Goal: Browse casually: Explore the website without a specific task or goal

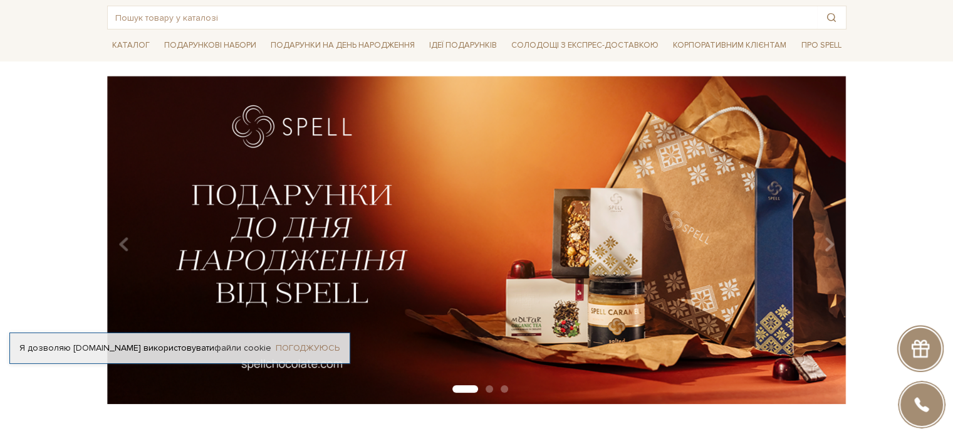
click at [291, 342] on link "Погоджуюсь" at bounding box center [308, 347] width 64 height 11
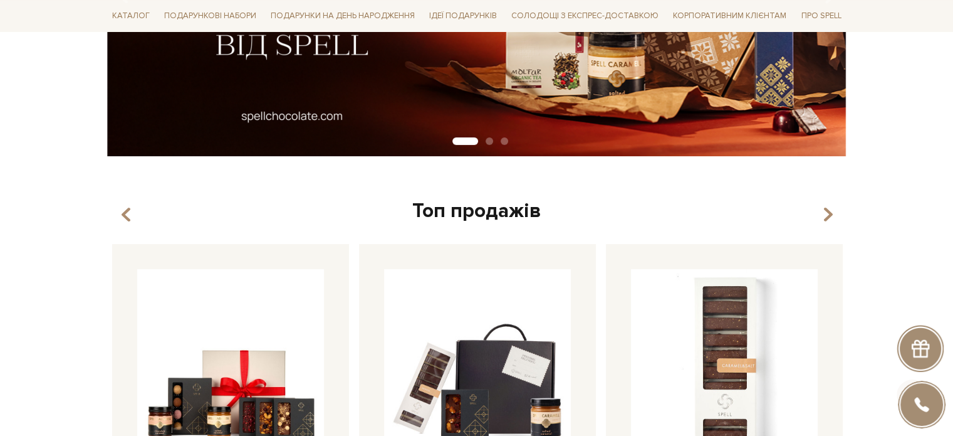
scroll to position [501, 0]
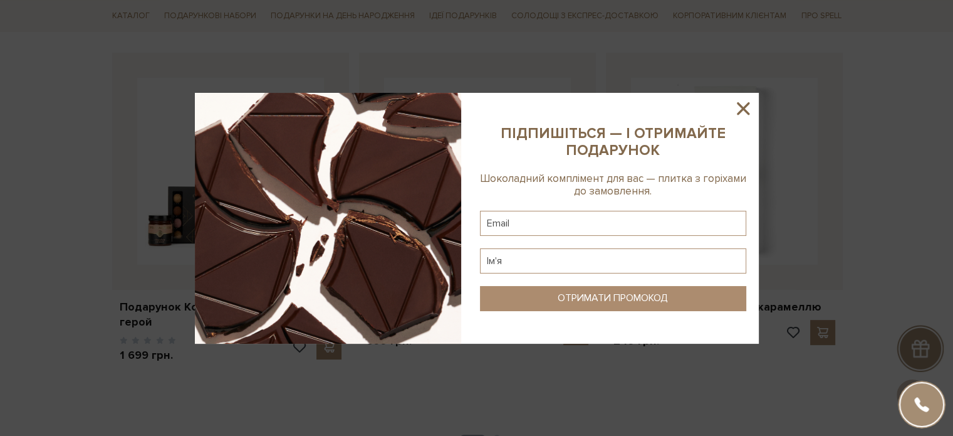
click at [241, 395] on div at bounding box center [476, 218] width 953 height 436
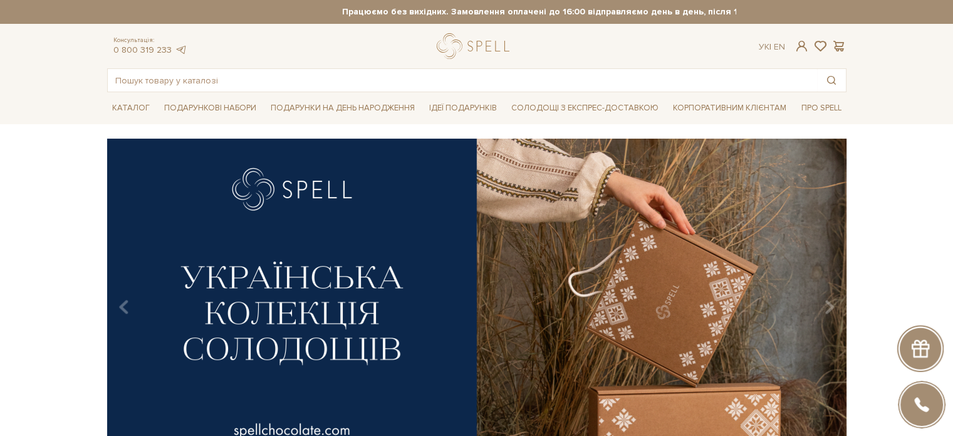
scroll to position [63, 0]
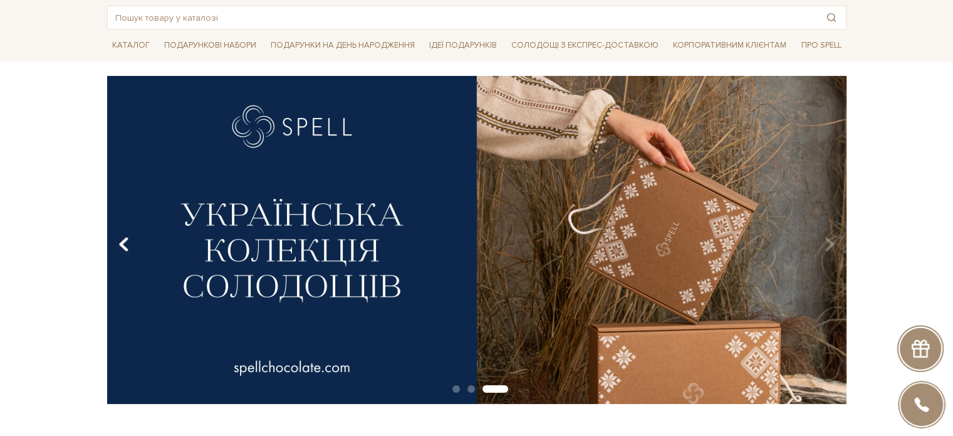
click at [121, 239] on icon "Carousel Navigation" at bounding box center [123, 244] width 11 height 21
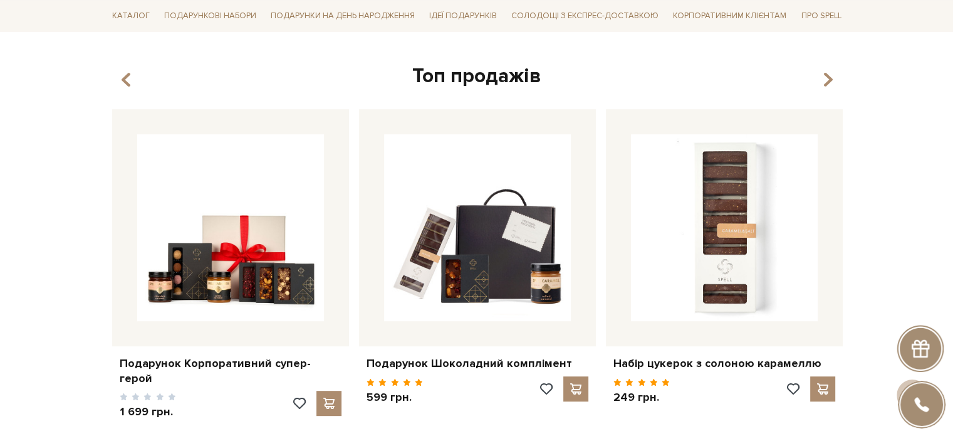
scroll to position [429, 0]
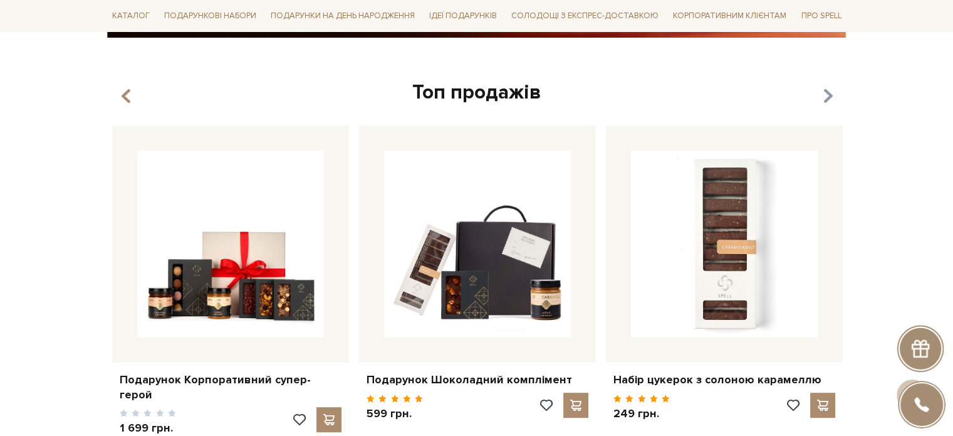
click at [831, 98] on icon "button" at bounding box center [827, 96] width 11 height 21
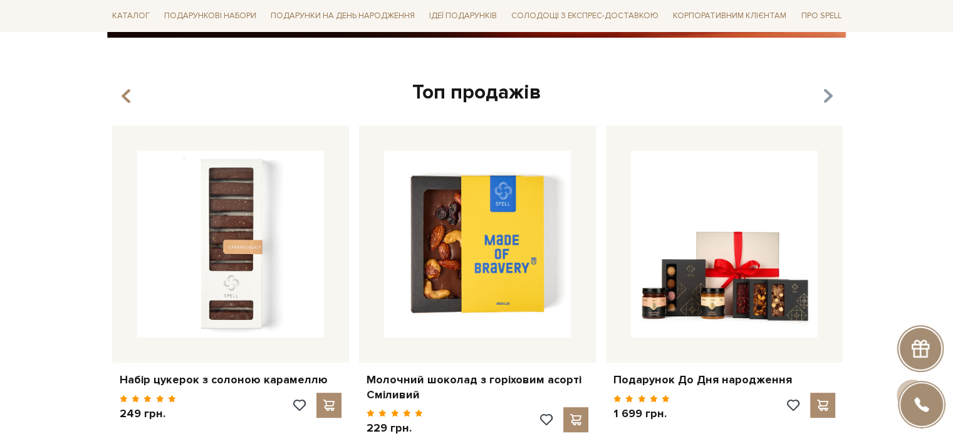
click at [831, 98] on icon "button" at bounding box center [827, 96] width 11 height 21
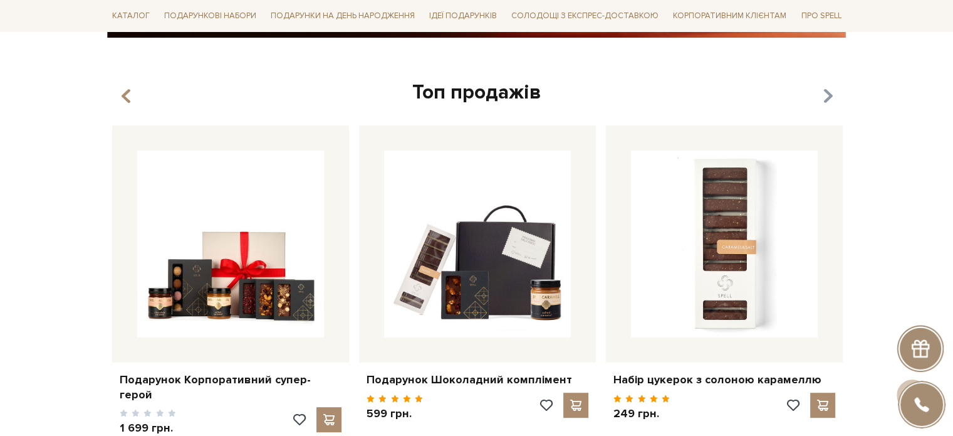
click at [831, 98] on icon "button" at bounding box center [827, 96] width 11 height 21
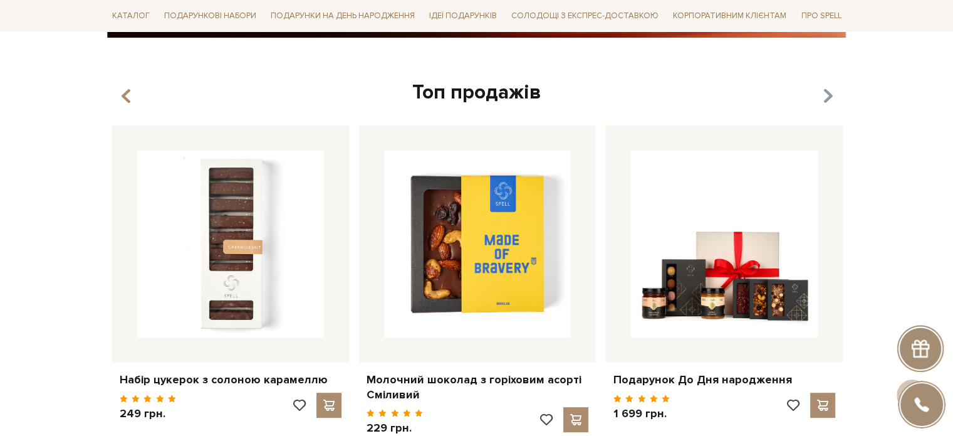
click at [831, 98] on icon "button" at bounding box center [827, 96] width 11 height 21
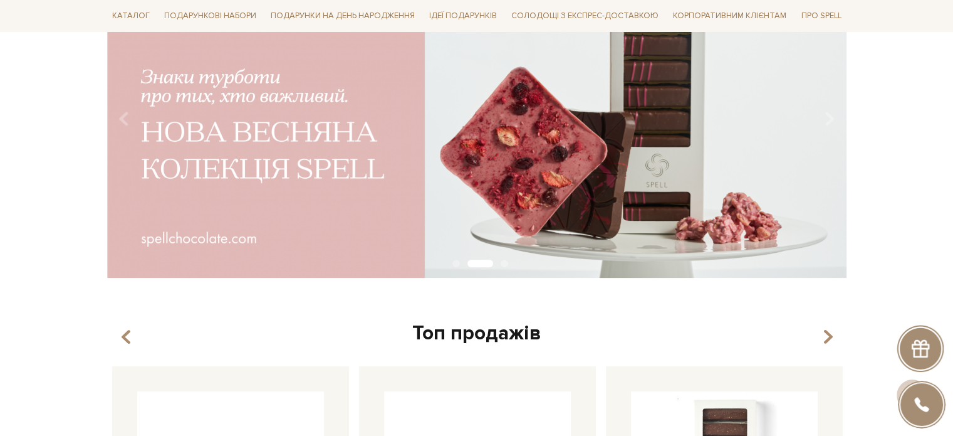
scroll to position [0, 0]
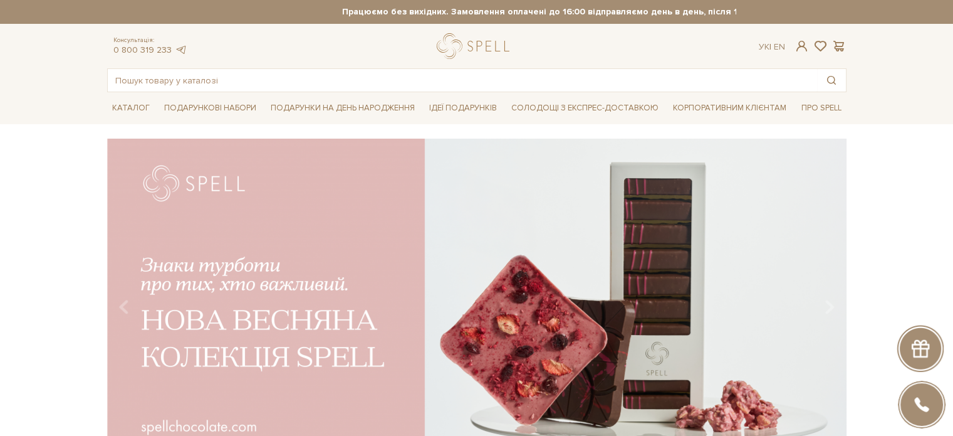
click at [291, 251] on img at bounding box center [477, 303] width 740 height 328
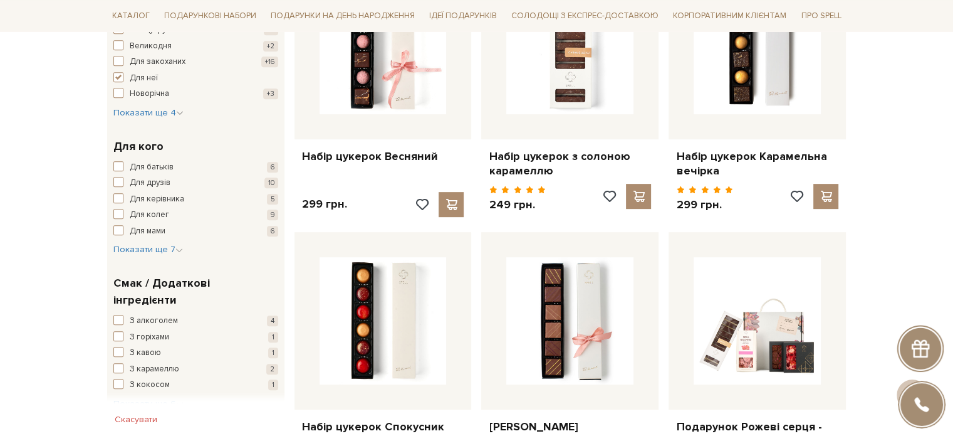
scroll to position [439, 0]
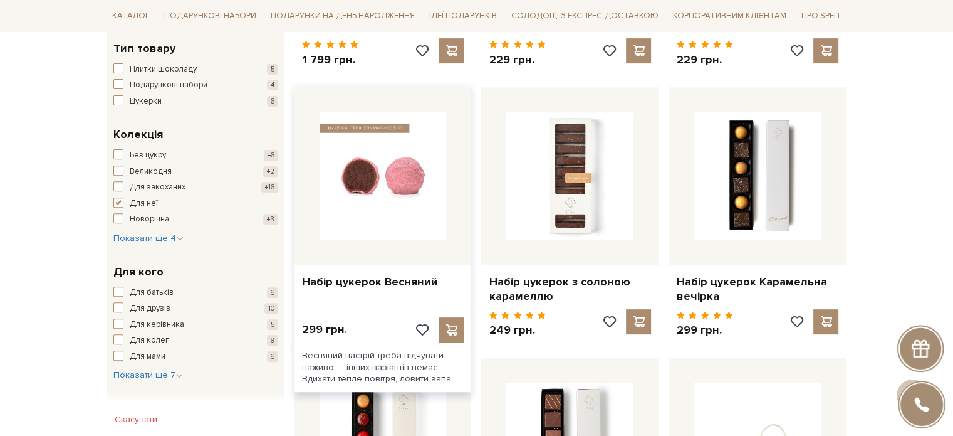
click at [394, 181] on img at bounding box center [383, 175] width 127 height 127
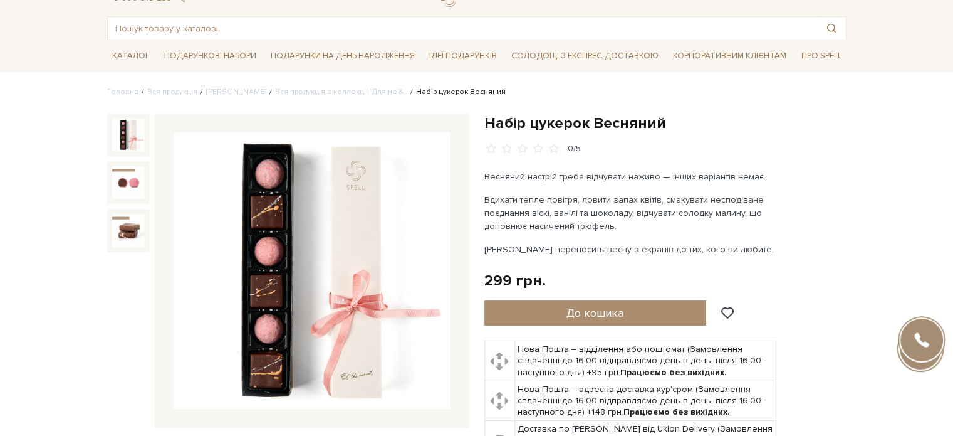
scroll to position [63, 0]
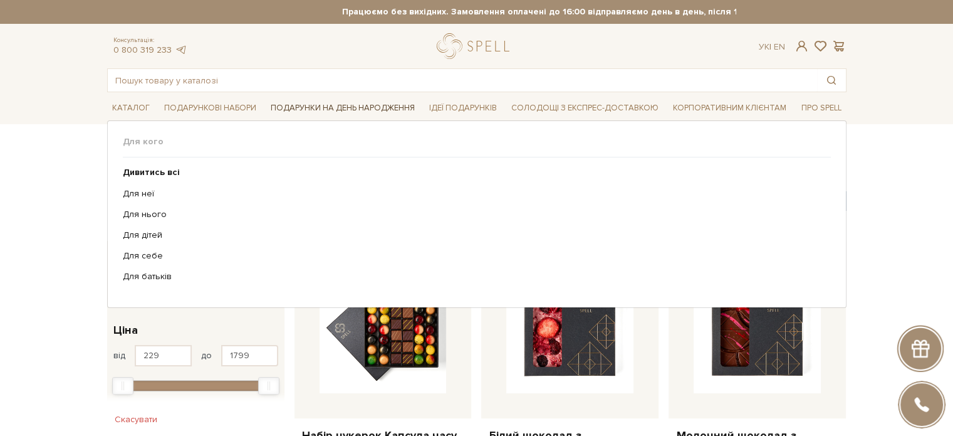
click at [348, 107] on span "Подарунки на День народження" at bounding box center [343, 107] width 154 height 19
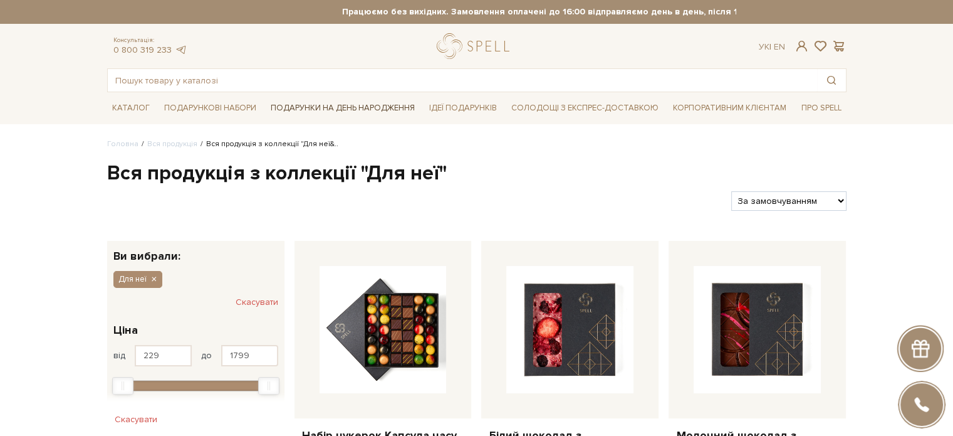
click at [348, 107] on span "Подарунки на День народження" at bounding box center [343, 107] width 154 height 19
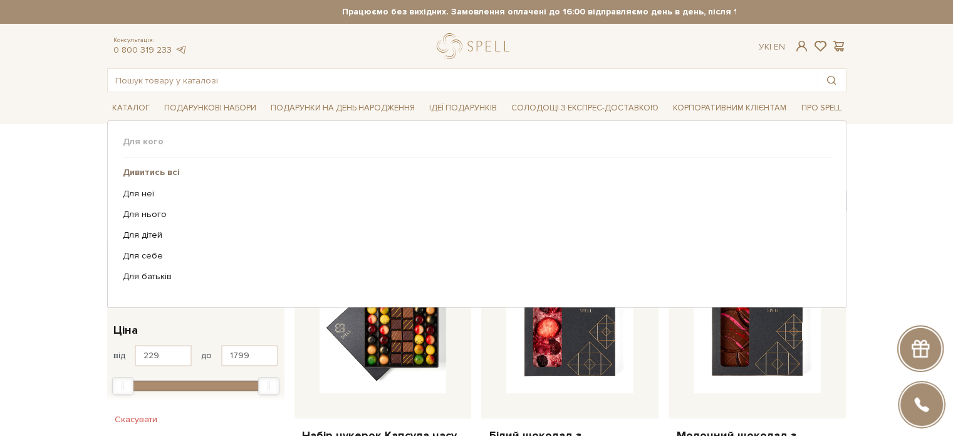
click at [151, 175] on b "Дивитись всі" at bounding box center [151, 172] width 57 height 11
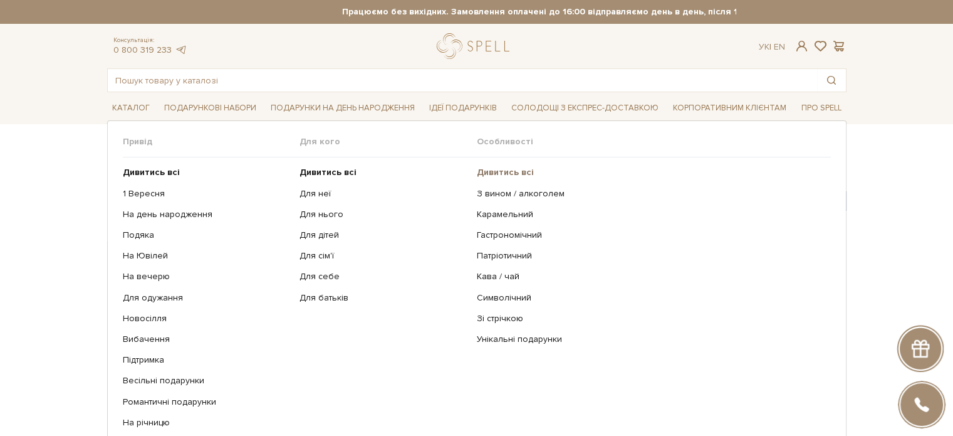
click at [516, 170] on b "Дивитись всі" at bounding box center [505, 172] width 57 height 11
click at [162, 170] on b "Дивитись всі" at bounding box center [151, 172] width 57 height 11
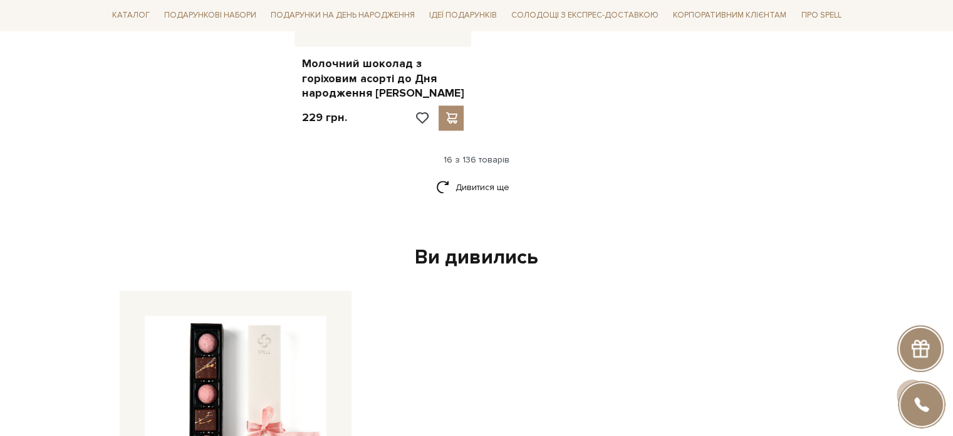
scroll to position [1818, 0]
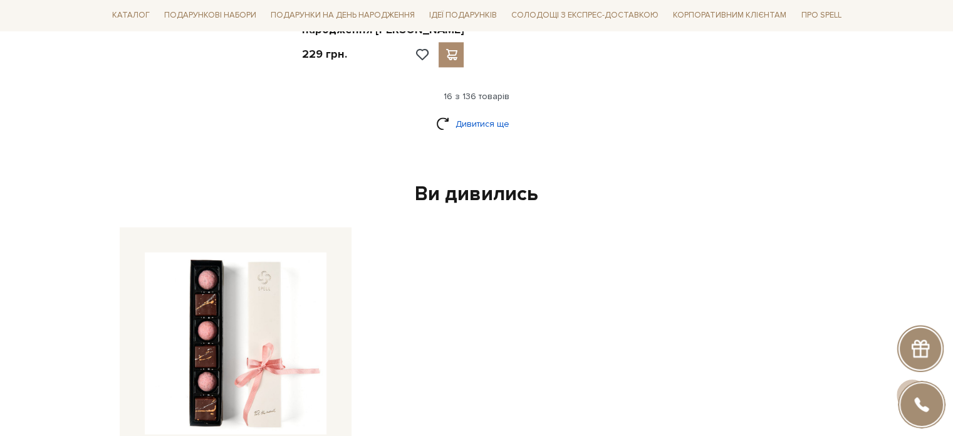
click at [474, 113] on link "Дивитися ще" at bounding box center [476, 124] width 81 height 22
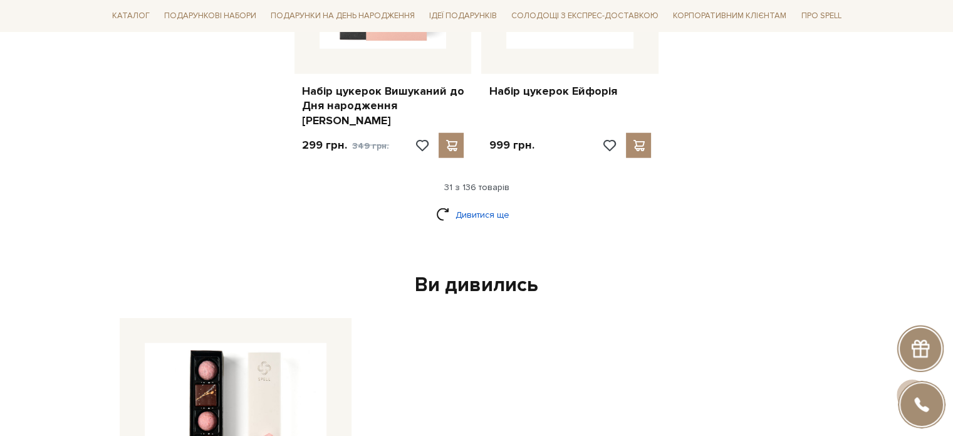
scroll to position [3134, 0]
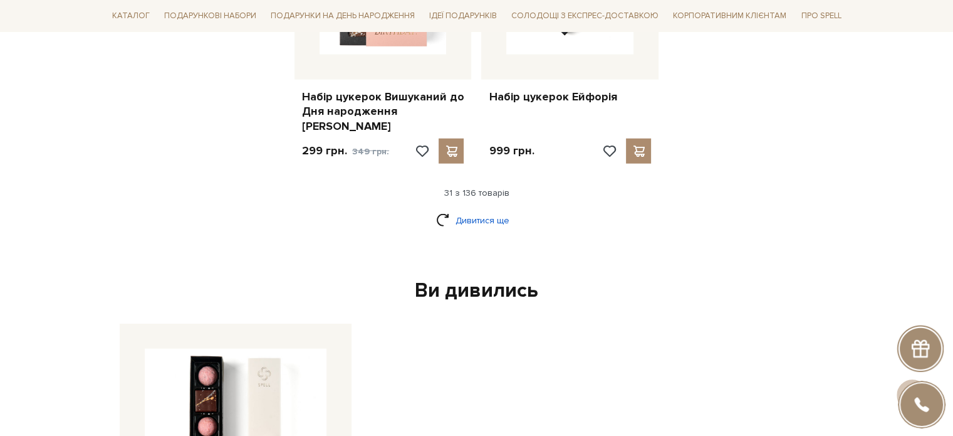
click at [475, 209] on link "Дивитися ще" at bounding box center [476, 220] width 81 height 22
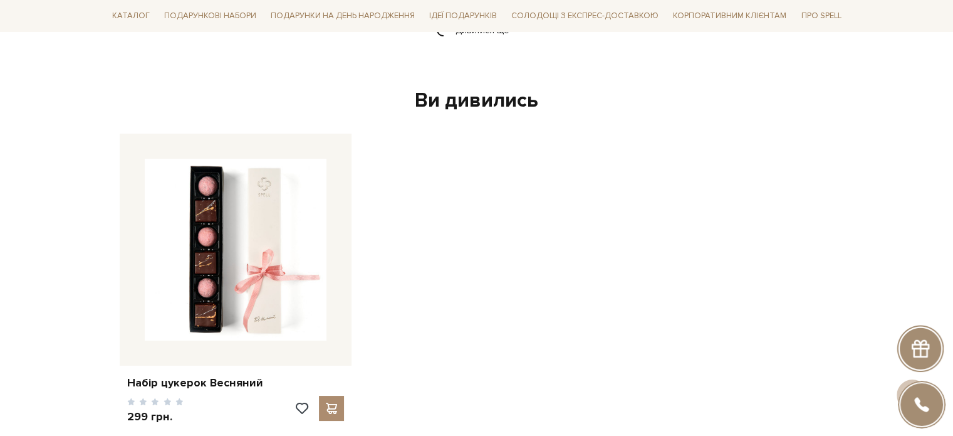
scroll to position [4638, 0]
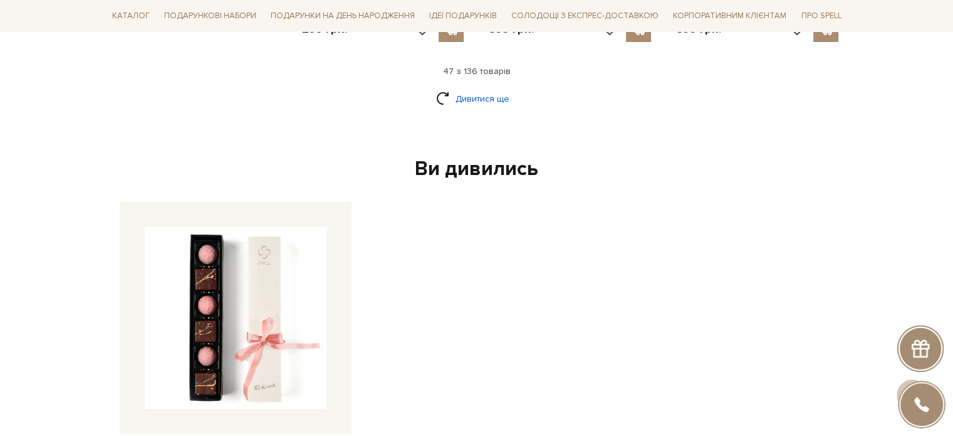
click at [481, 88] on link "Дивитися ще" at bounding box center [476, 99] width 81 height 22
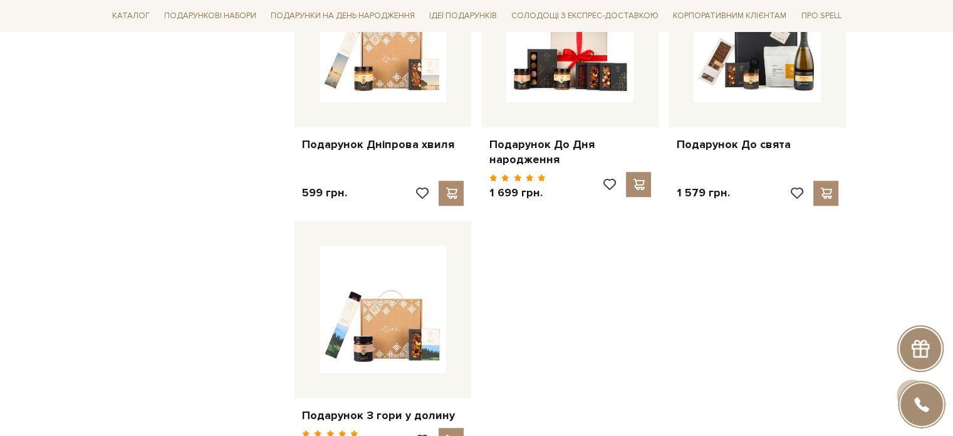
scroll to position [5954, 0]
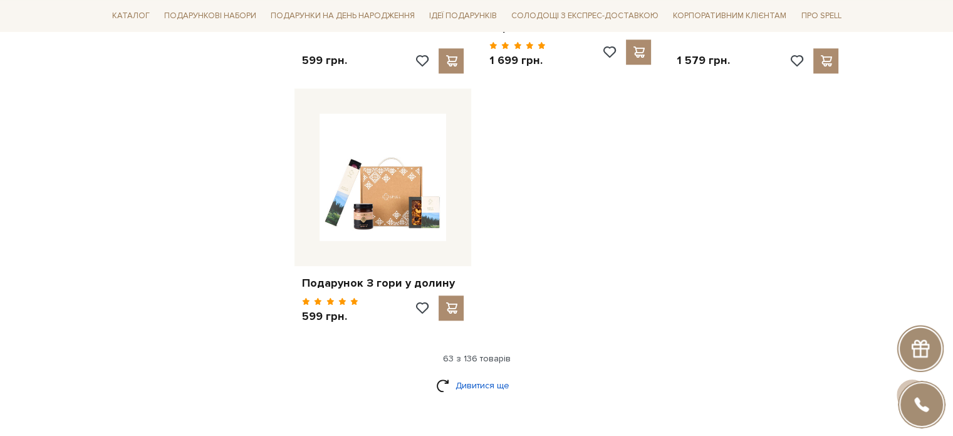
click at [495, 374] on link "Дивитися ще" at bounding box center [476, 385] width 81 height 22
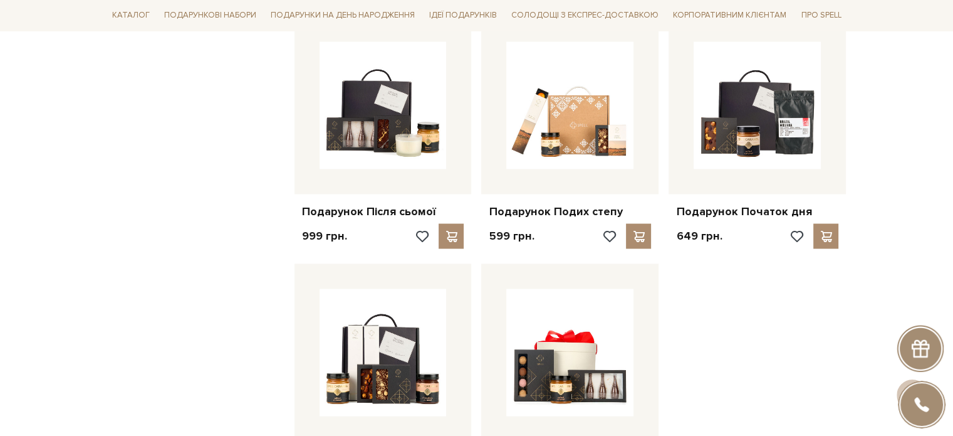
scroll to position [7584, 0]
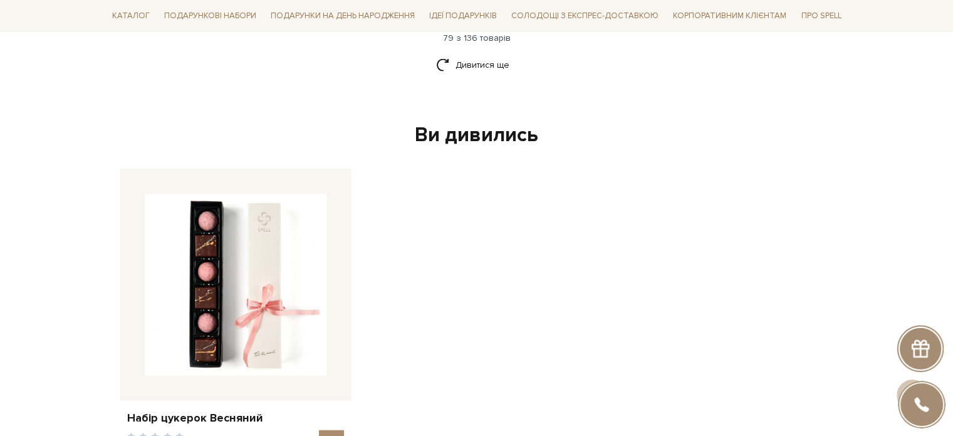
click at [489, 122] on div "Ви дивились" at bounding box center [477, 135] width 725 height 26
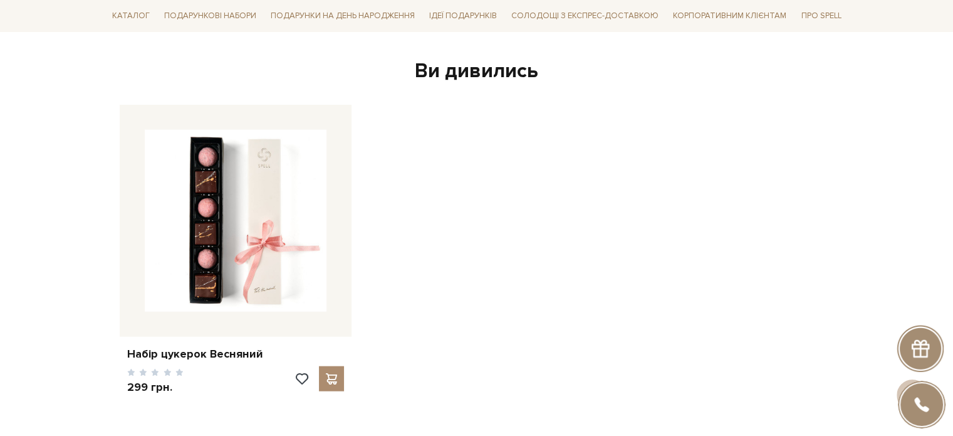
scroll to position [7458, 0]
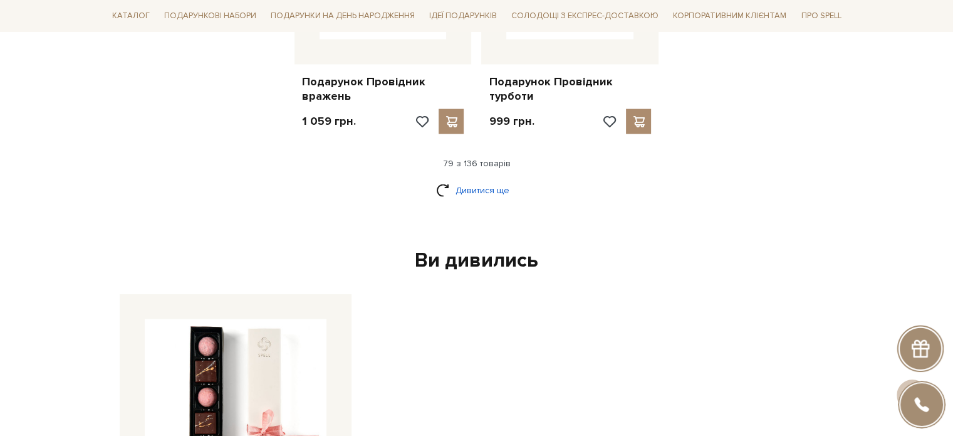
click at [469, 179] on link "Дивитися ще" at bounding box center [476, 190] width 81 height 22
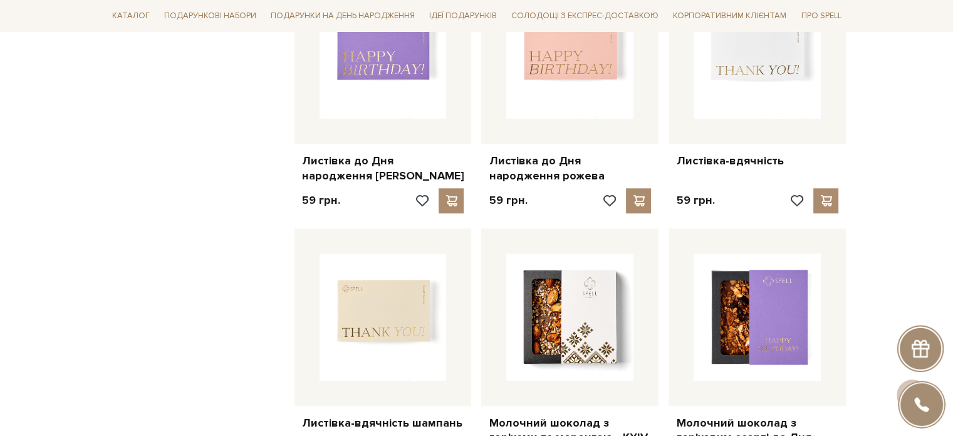
scroll to position [0, 0]
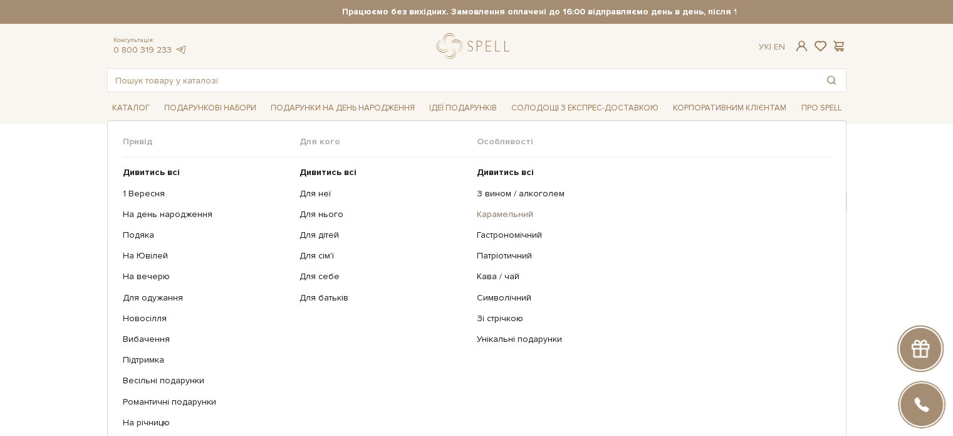
click at [503, 211] on link "Карамельний" at bounding box center [649, 214] width 345 height 11
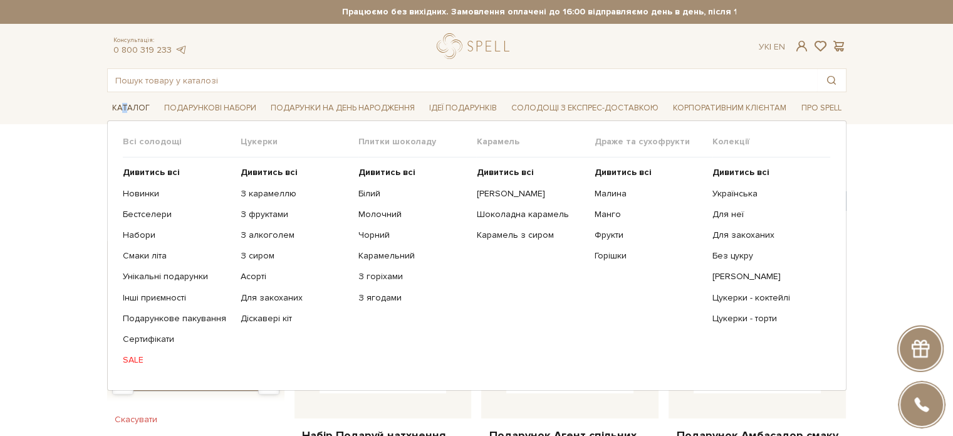
click at [123, 104] on span "Каталог" at bounding box center [131, 107] width 48 height 19
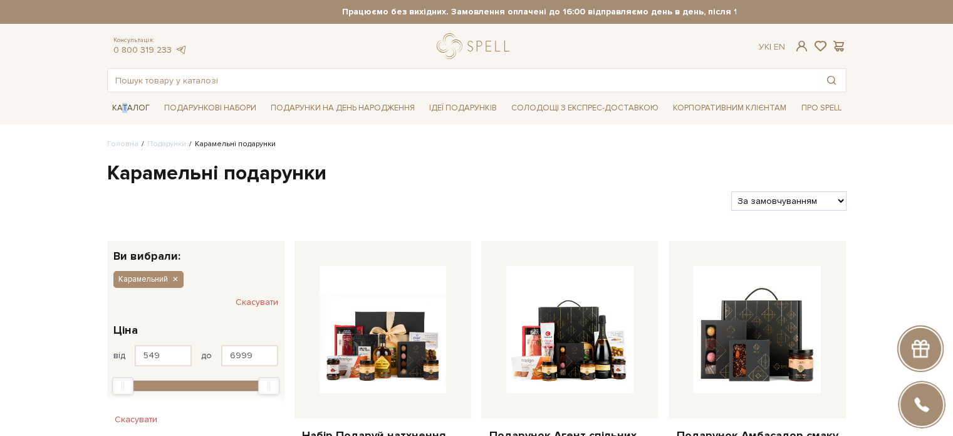
click at [123, 103] on span "Каталог" at bounding box center [131, 107] width 48 height 19
click at [118, 145] on link "Головна" at bounding box center [122, 143] width 31 height 9
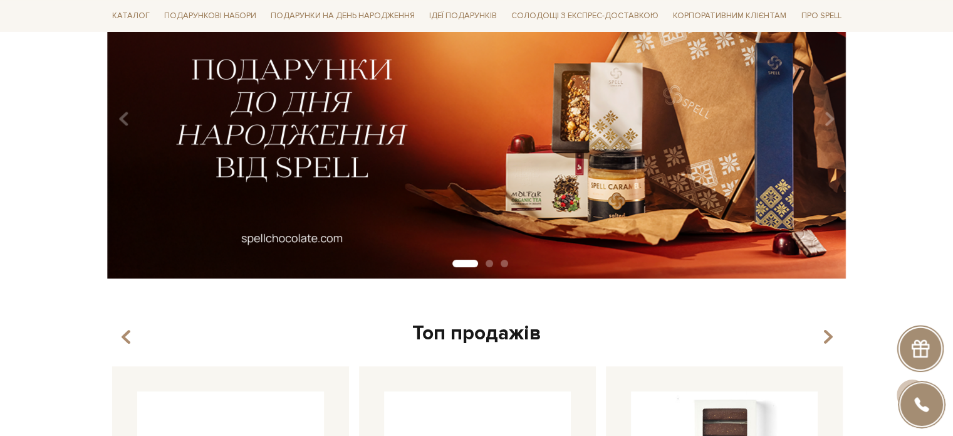
scroll to position [501, 0]
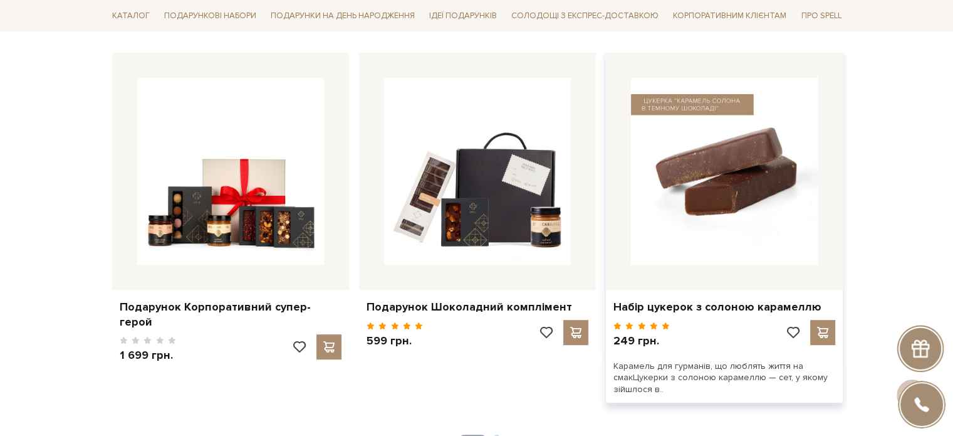
click at [694, 196] on img at bounding box center [724, 171] width 187 height 187
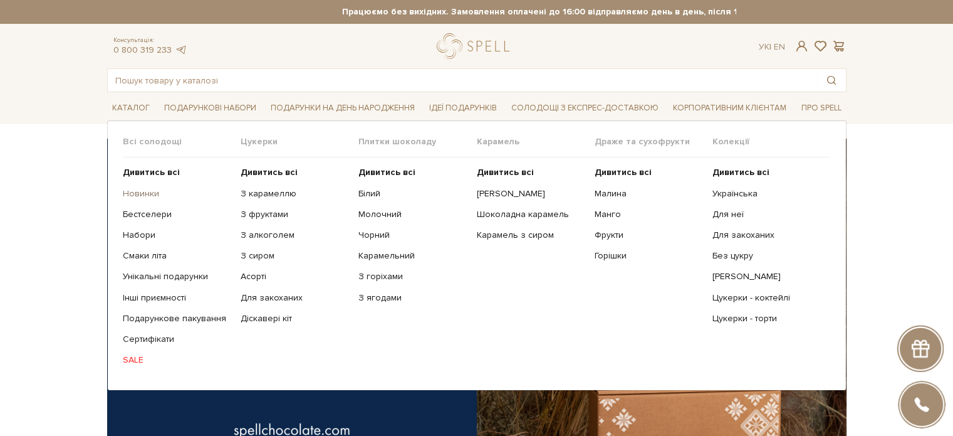
click at [133, 193] on link "Новинки" at bounding box center [177, 193] width 108 height 11
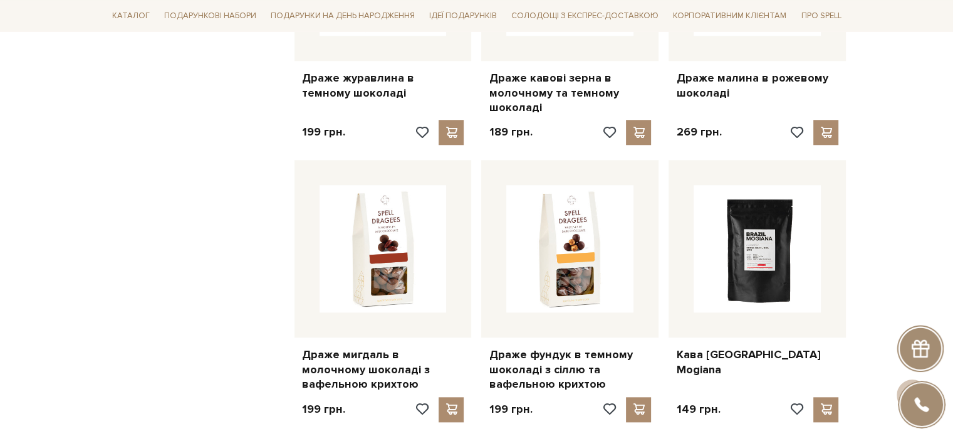
scroll to position [877, 0]
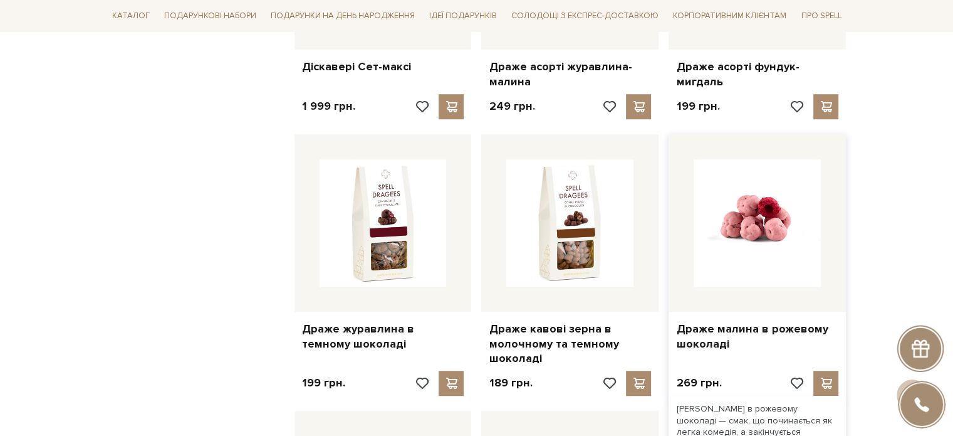
click at [786, 221] on img at bounding box center [757, 222] width 127 height 127
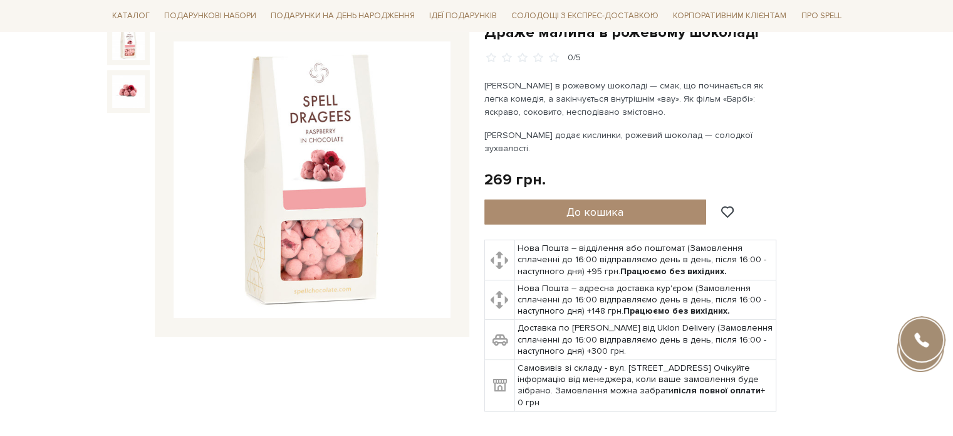
scroll to position [63, 0]
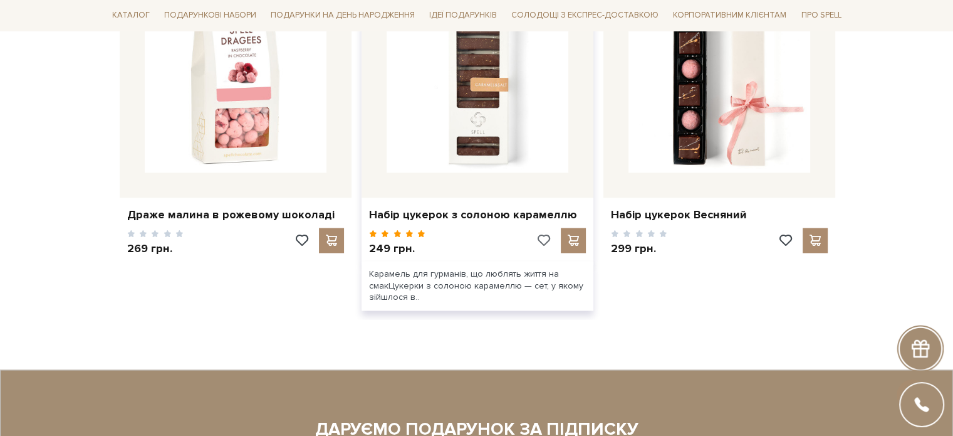
scroll to position [1755, 0]
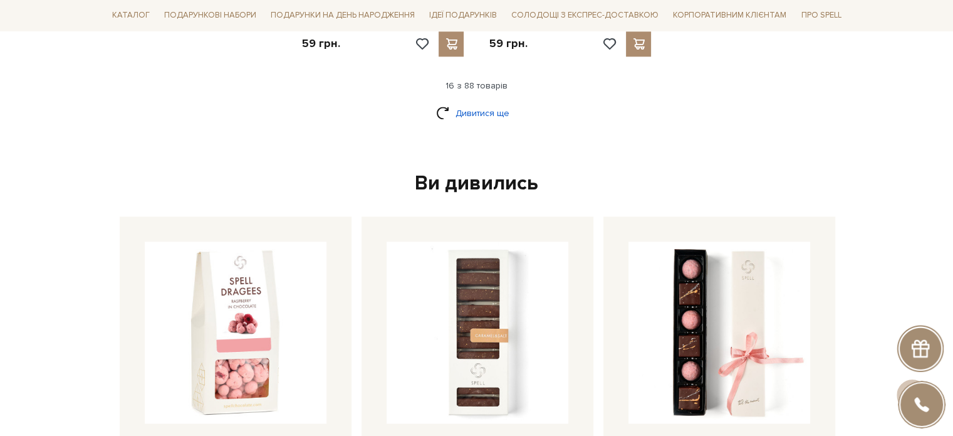
click at [456, 102] on link "Дивитися ще" at bounding box center [476, 113] width 81 height 22
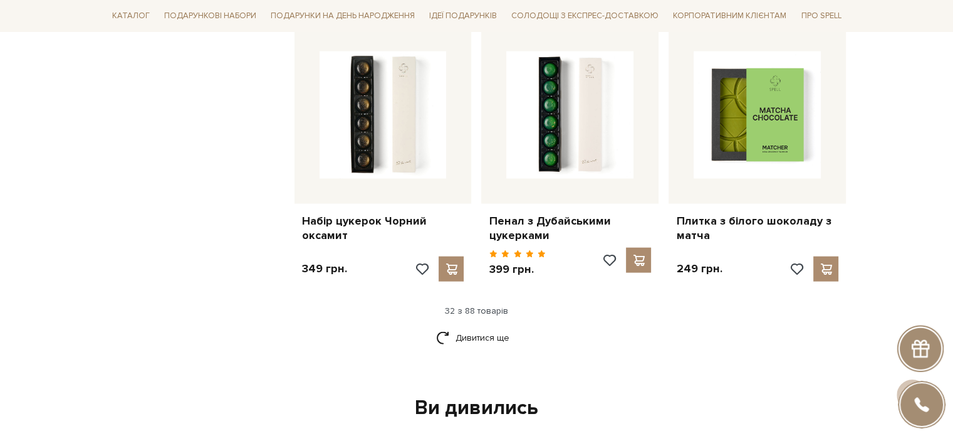
scroll to position [2820, 0]
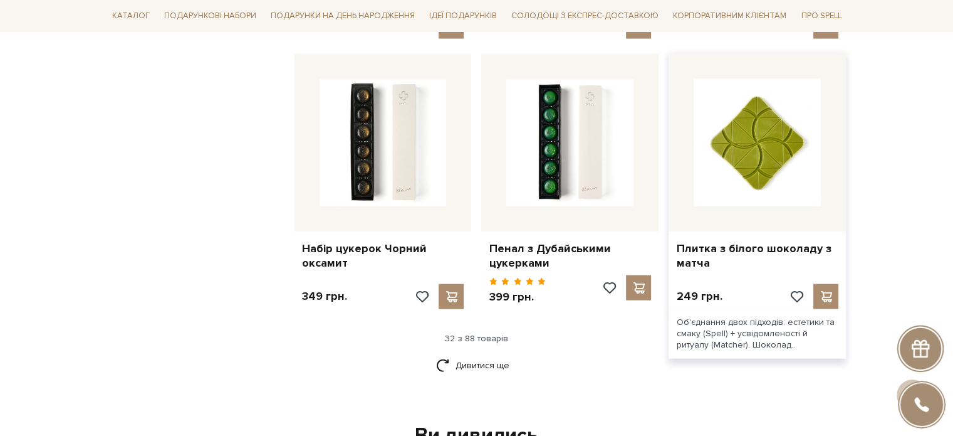
click at [744, 133] on img at bounding box center [757, 142] width 127 height 127
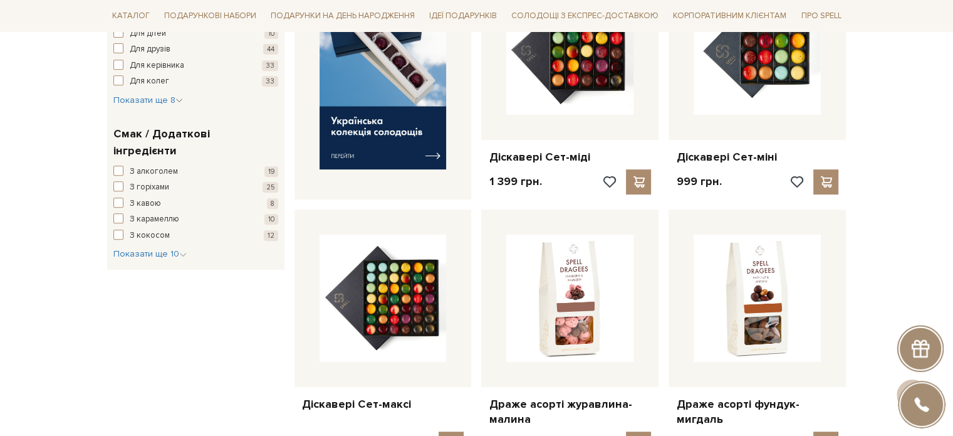
scroll to position [164, 0]
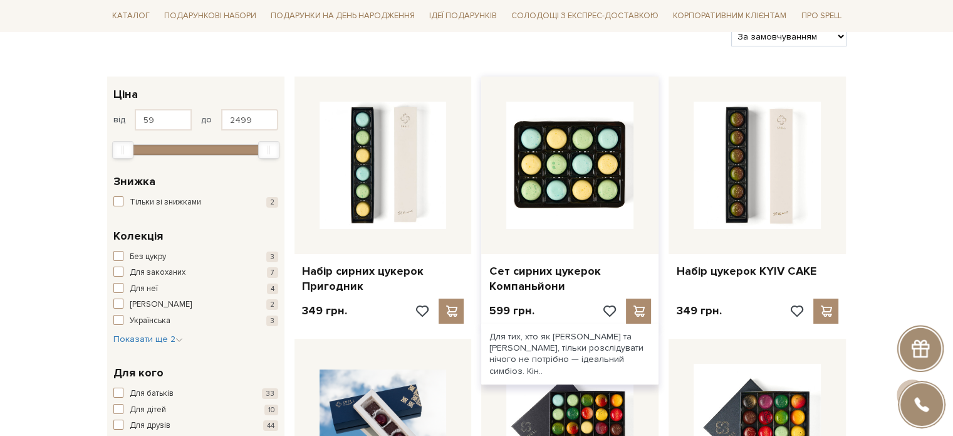
click at [548, 192] on img at bounding box center [569, 165] width 127 height 127
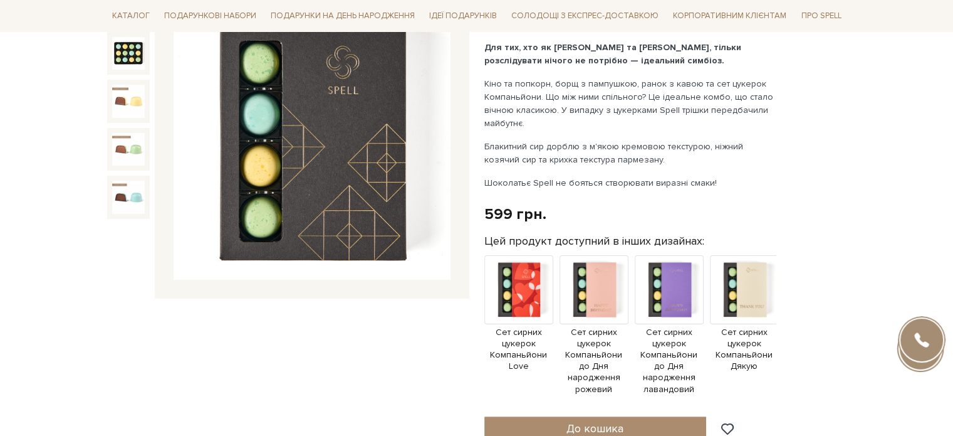
scroll to position [125, 0]
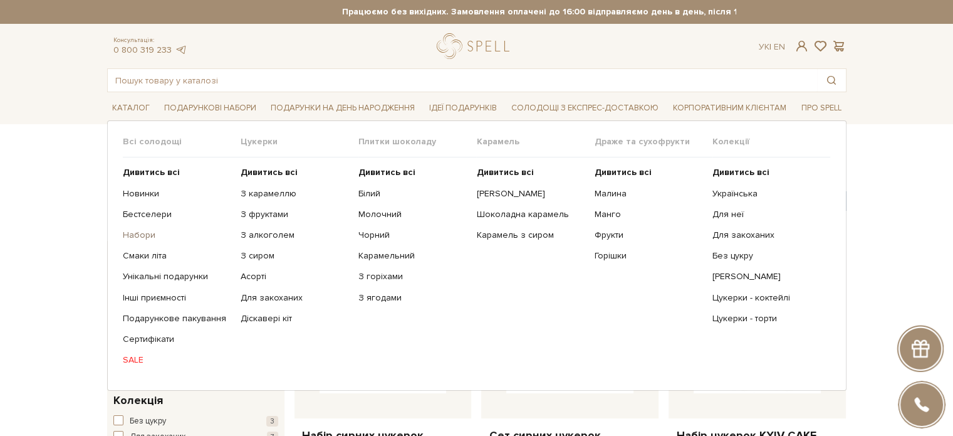
click at [147, 230] on link "Набори" at bounding box center [177, 234] width 108 height 11
click at [142, 173] on b "Дивитись всі" at bounding box center [151, 172] width 57 height 11
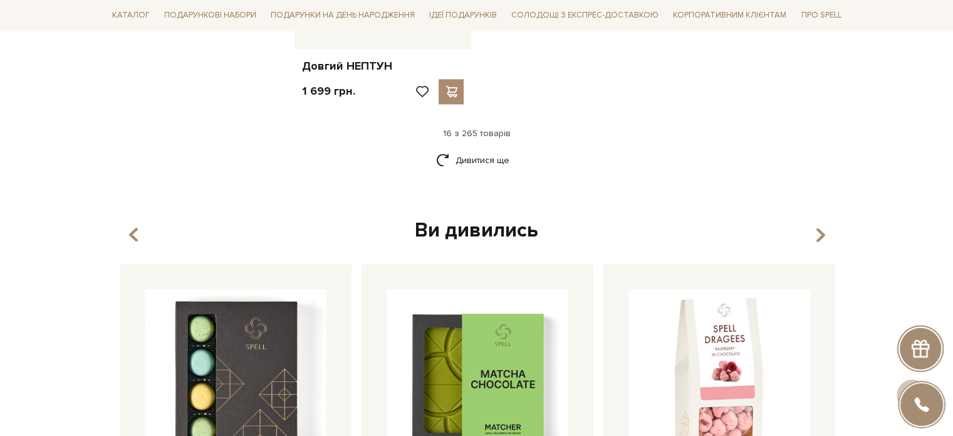
scroll to position [1692, 0]
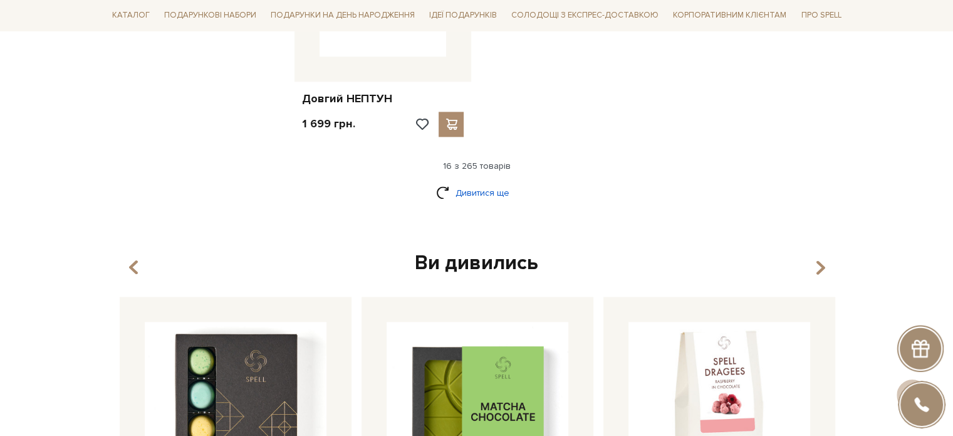
click at [471, 195] on link "Дивитися ще" at bounding box center [476, 193] width 81 height 22
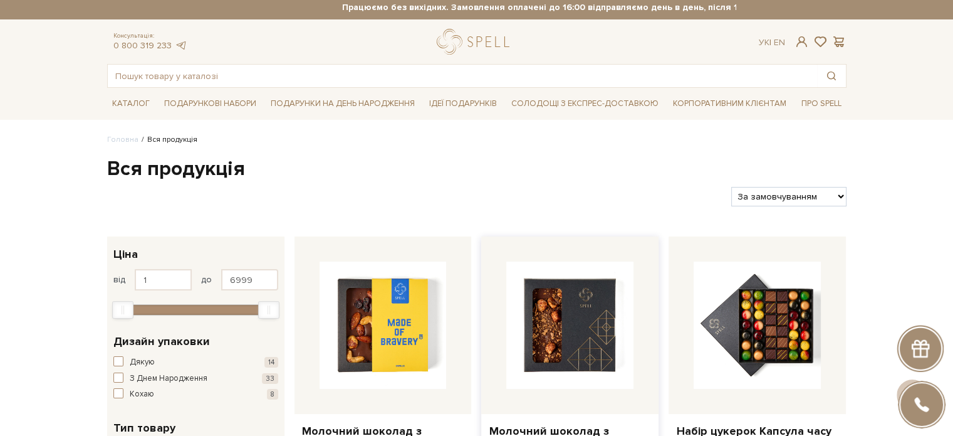
scroll to position [0, 0]
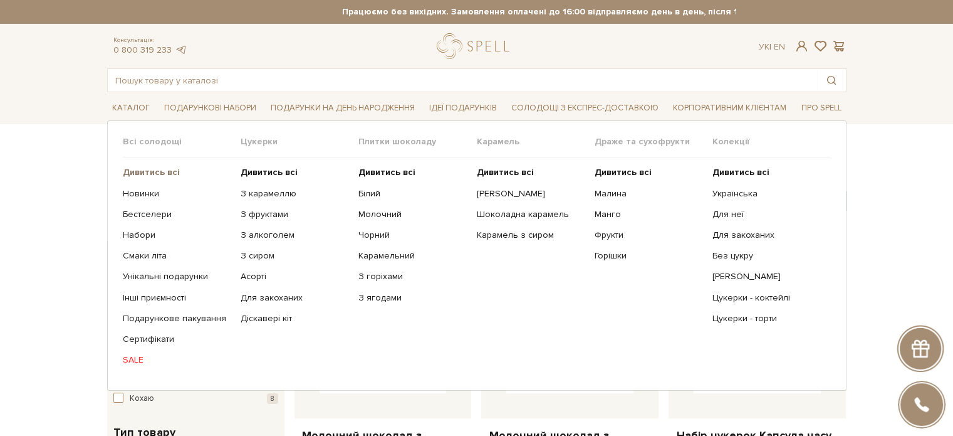
click at [129, 169] on b "Дивитись всі" at bounding box center [151, 172] width 57 height 11
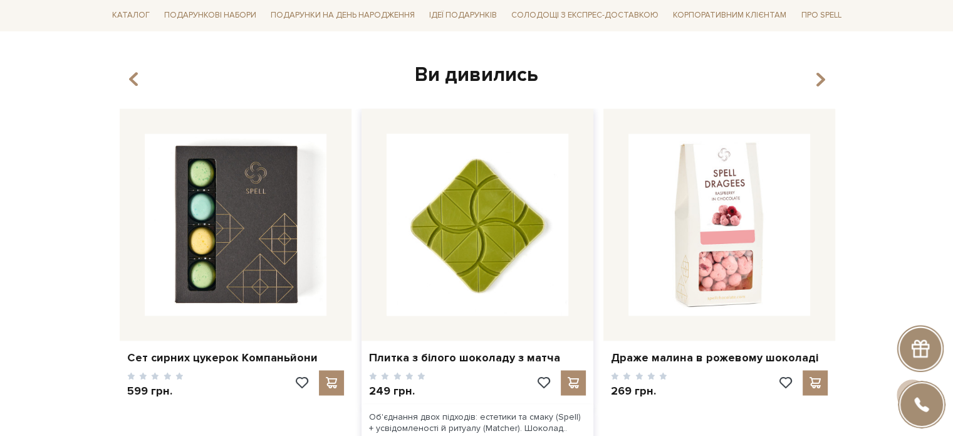
scroll to position [1755, 0]
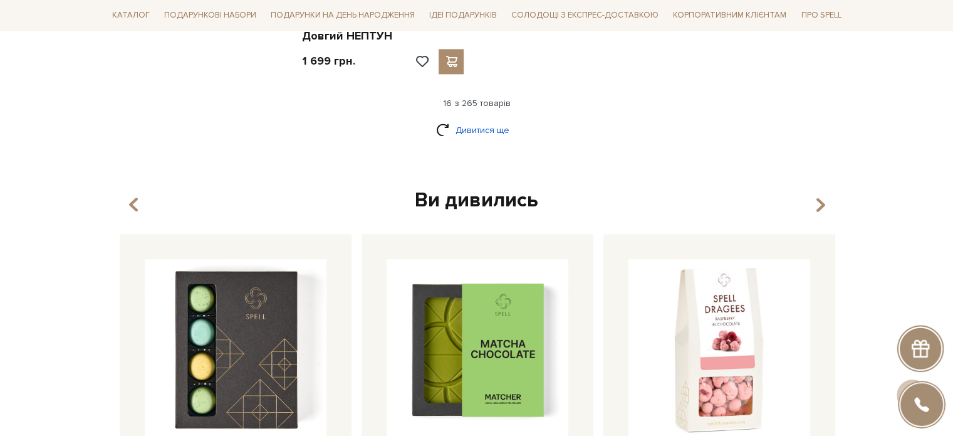
click at [459, 126] on link "Дивитися ще" at bounding box center [476, 130] width 81 height 22
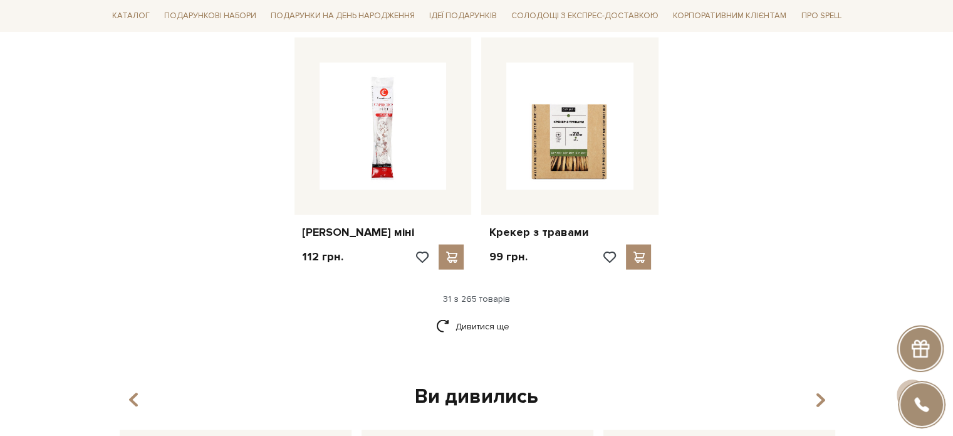
scroll to position [2999, 0]
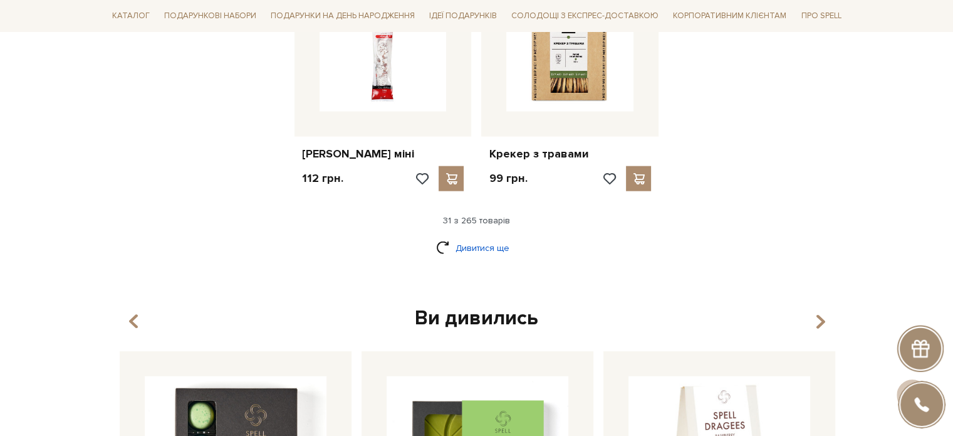
click at [464, 241] on link "Дивитися ще" at bounding box center [476, 248] width 81 height 22
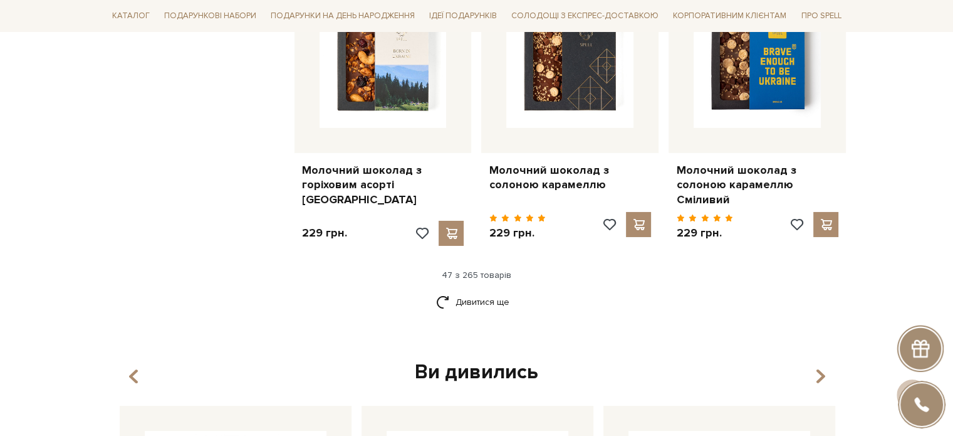
scroll to position [4190, 0]
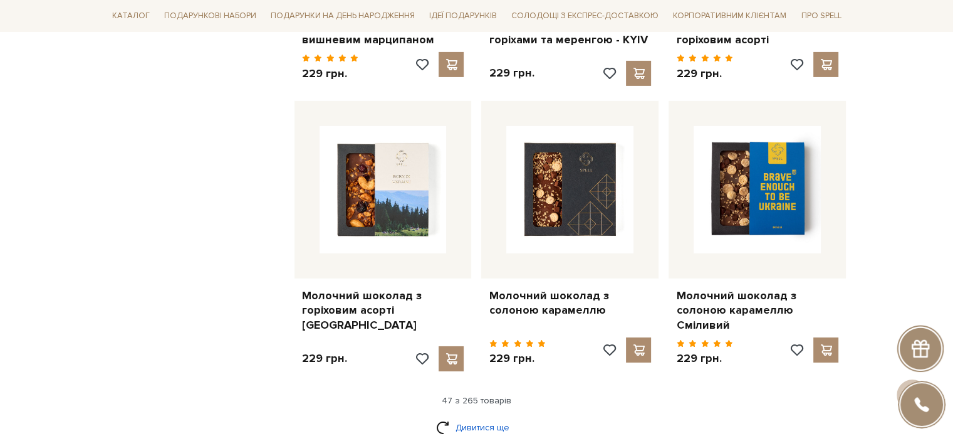
click at [450, 416] on link "Дивитися ще" at bounding box center [476, 427] width 81 height 22
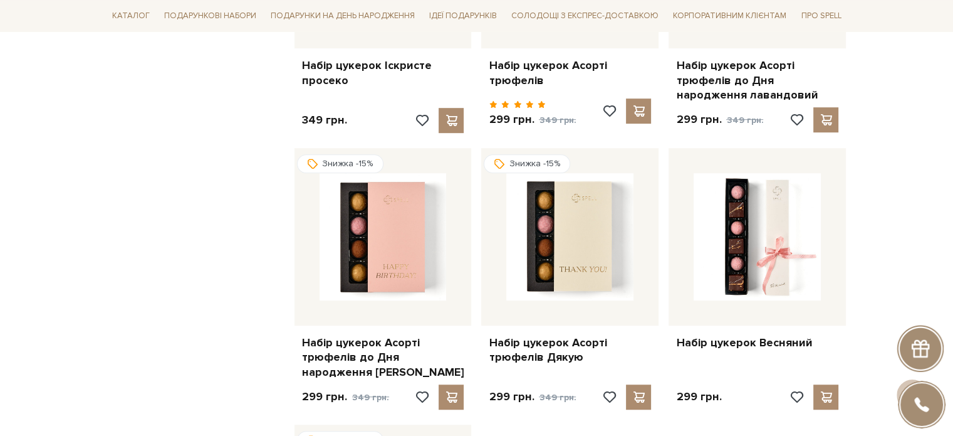
scroll to position [5819, 0]
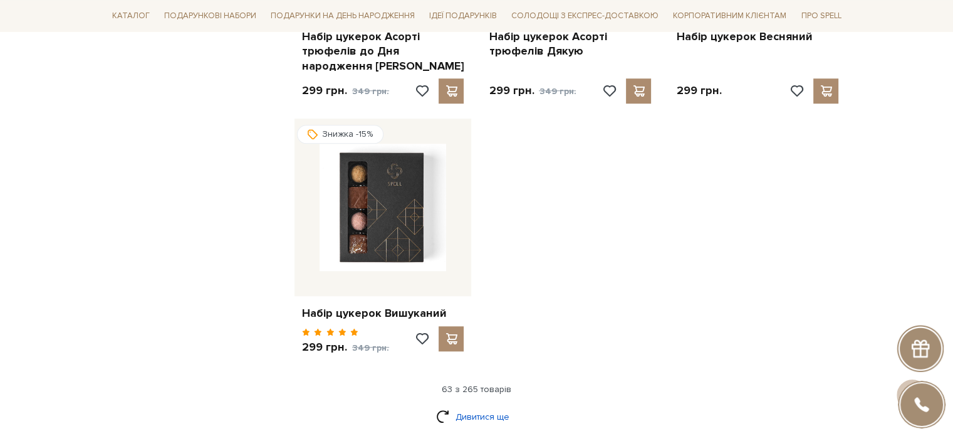
click at [472, 406] on link "Дивитися ще" at bounding box center [476, 417] width 81 height 22
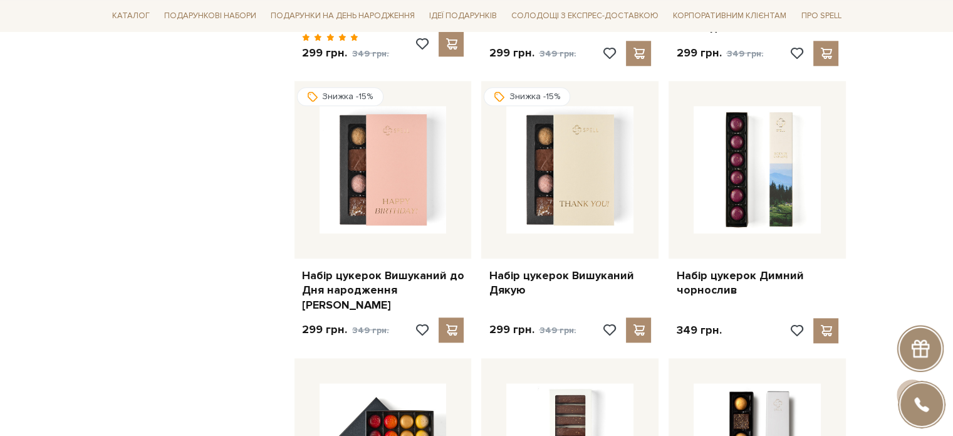
scroll to position [6133, 0]
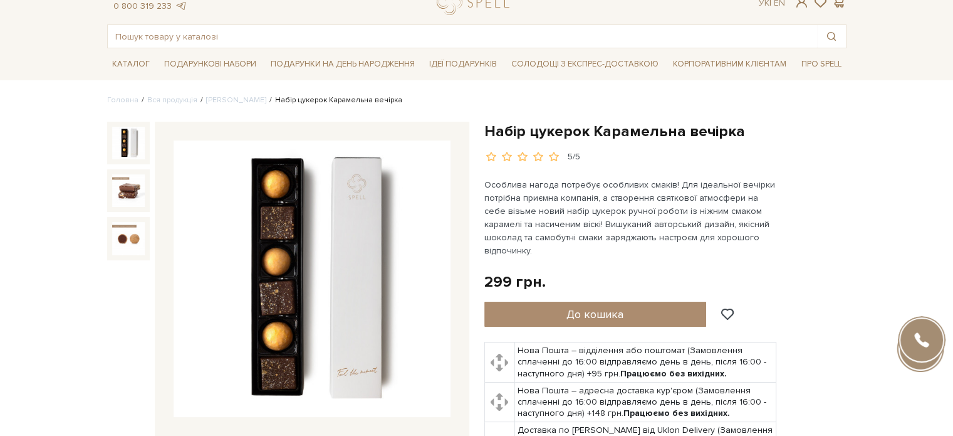
scroll to position [63, 0]
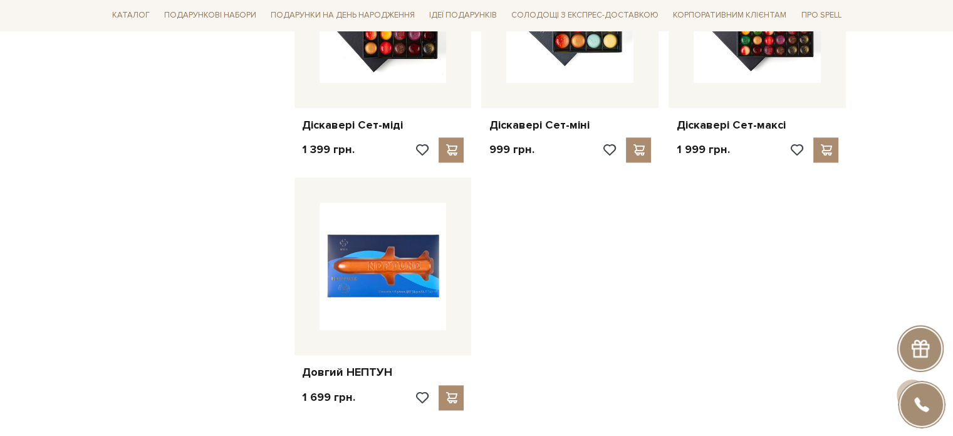
scroll to position [1504, 0]
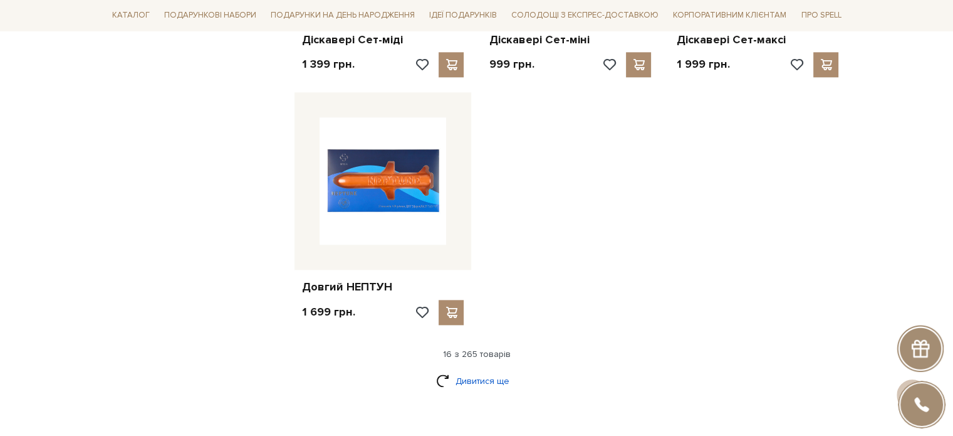
click at [483, 376] on link "Дивитися ще" at bounding box center [476, 381] width 81 height 22
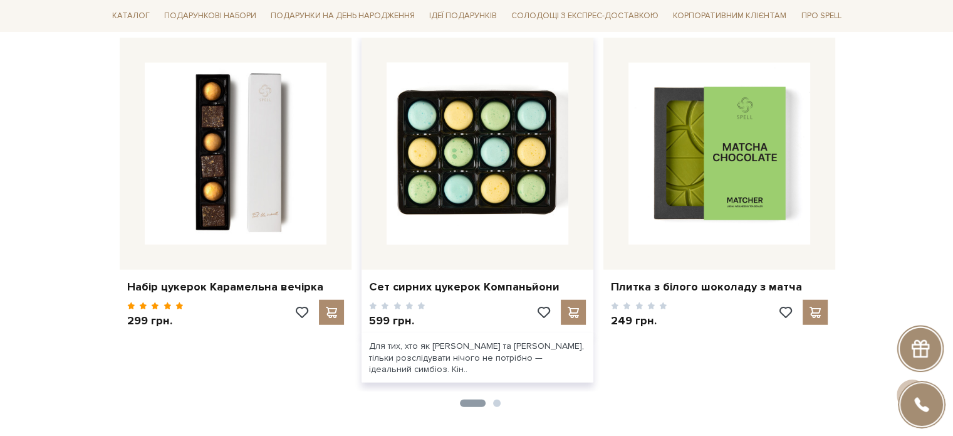
scroll to position [2999, 0]
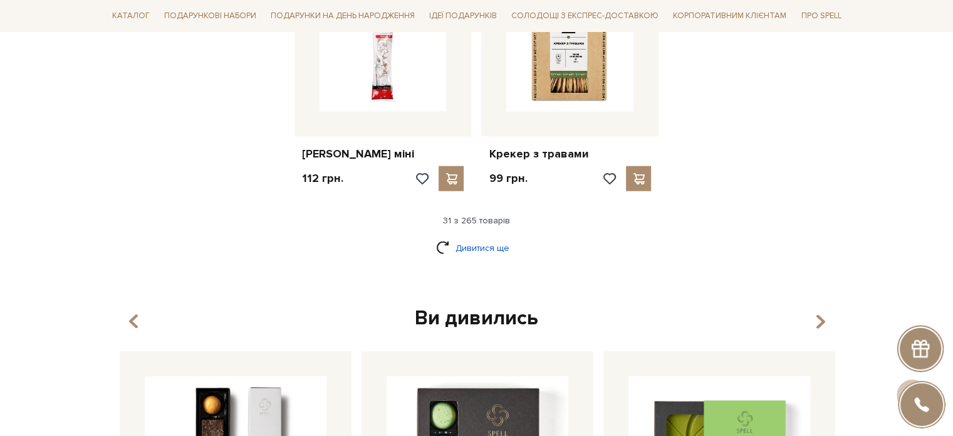
click at [494, 248] on link "Дивитися ще" at bounding box center [476, 248] width 81 height 22
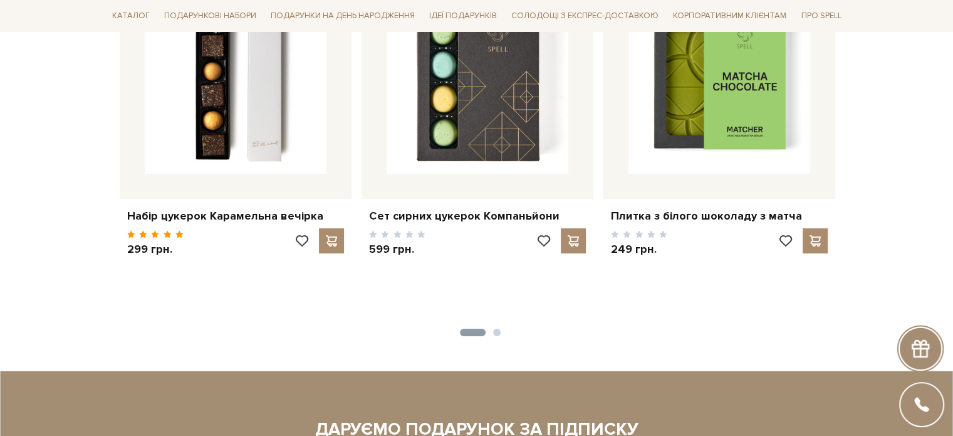
scroll to position [4378, 0]
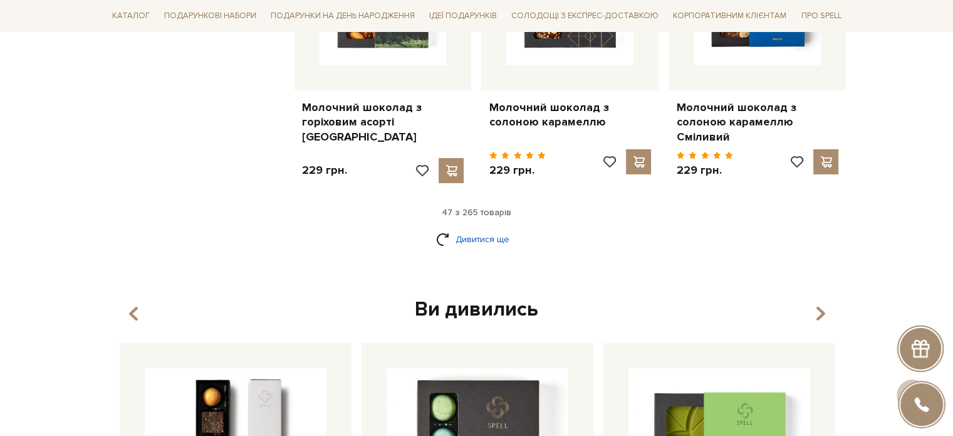
click at [457, 228] on link "Дивитися ще" at bounding box center [476, 239] width 81 height 22
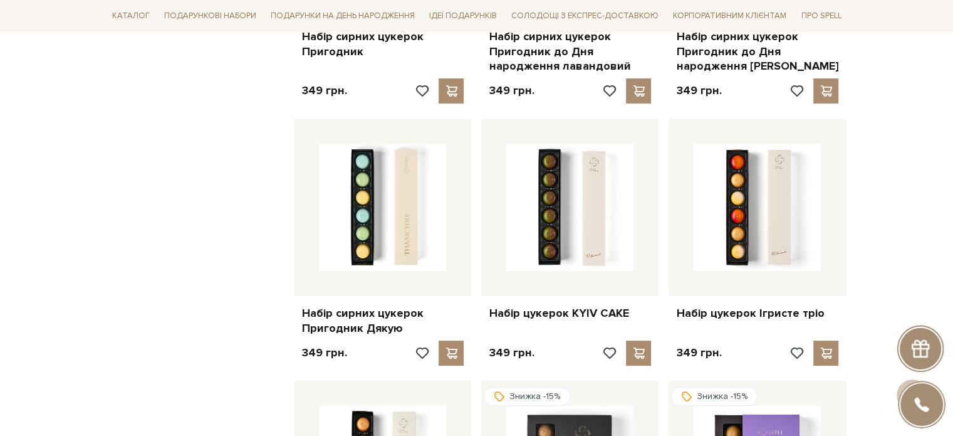
scroll to position [5067, 0]
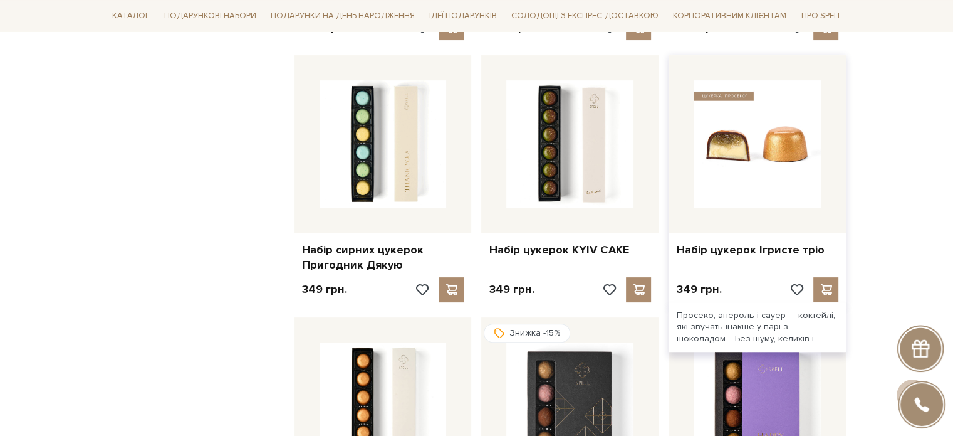
click at [737, 134] on img at bounding box center [757, 143] width 127 height 127
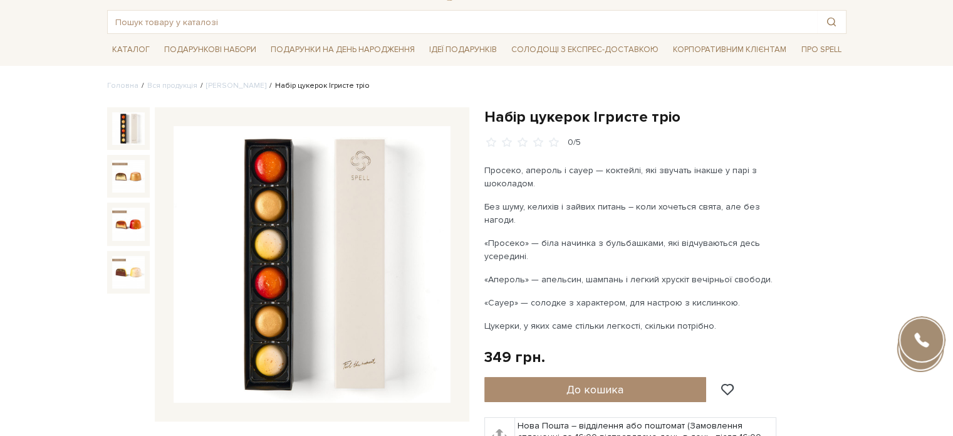
scroll to position [63, 0]
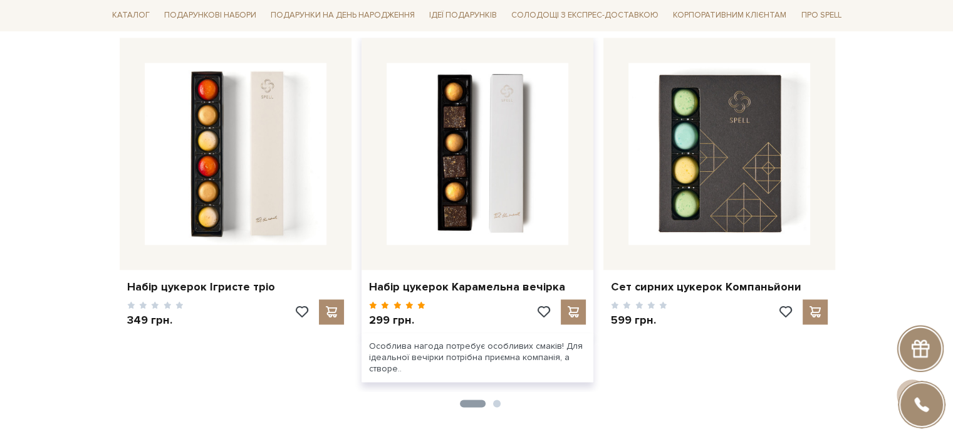
scroll to position [1700, 0]
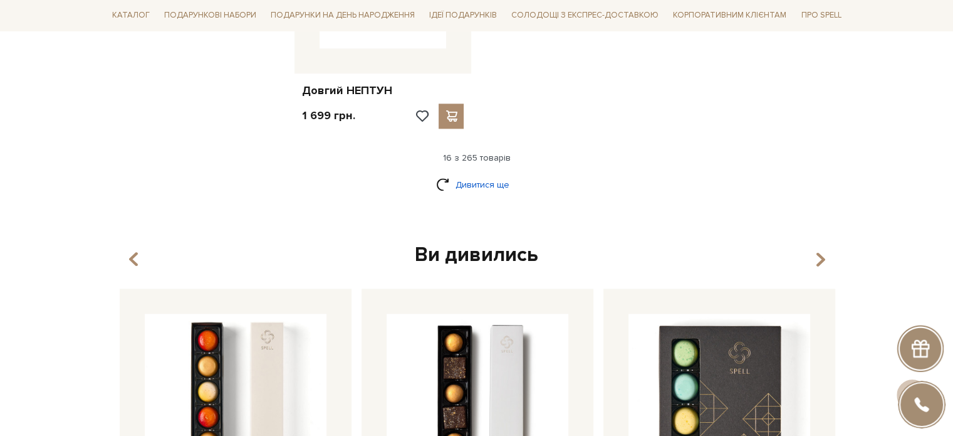
click at [476, 183] on link "Дивитися ще" at bounding box center [476, 185] width 81 height 22
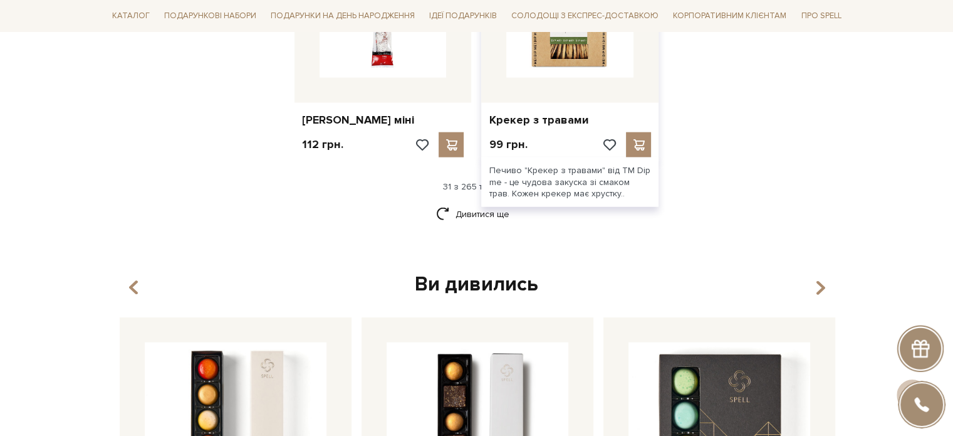
scroll to position [2936, 0]
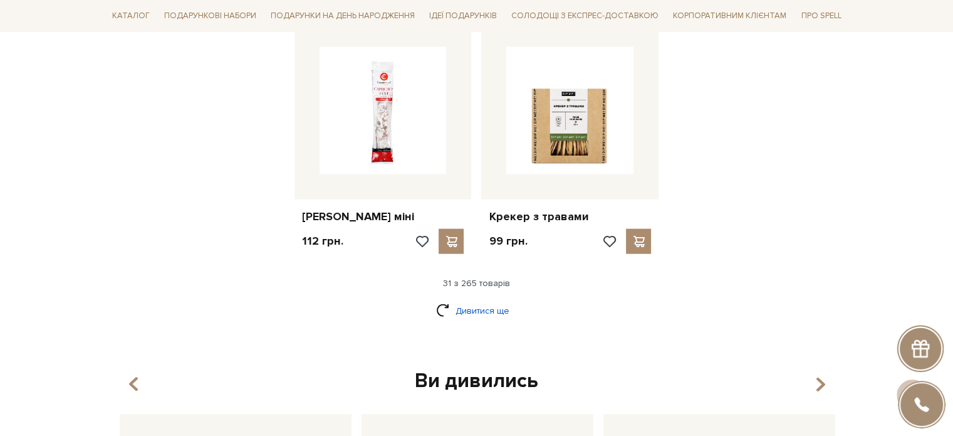
click at [479, 301] on link "Дивитися ще" at bounding box center [476, 311] width 81 height 22
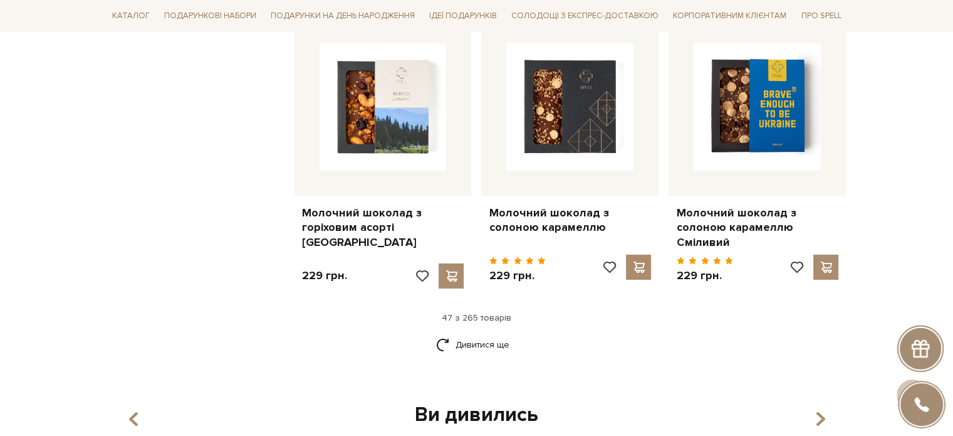
scroll to position [4378, 0]
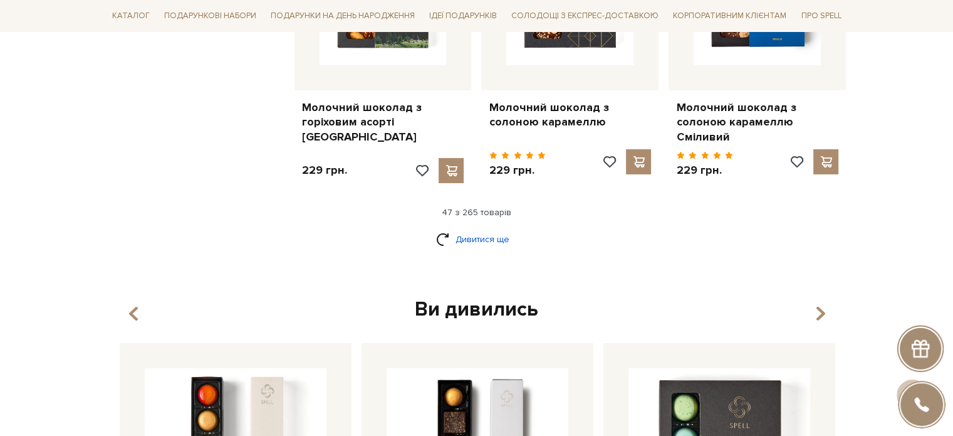
click at [479, 228] on link "Дивитися ще" at bounding box center [476, 239] width 81 height 22
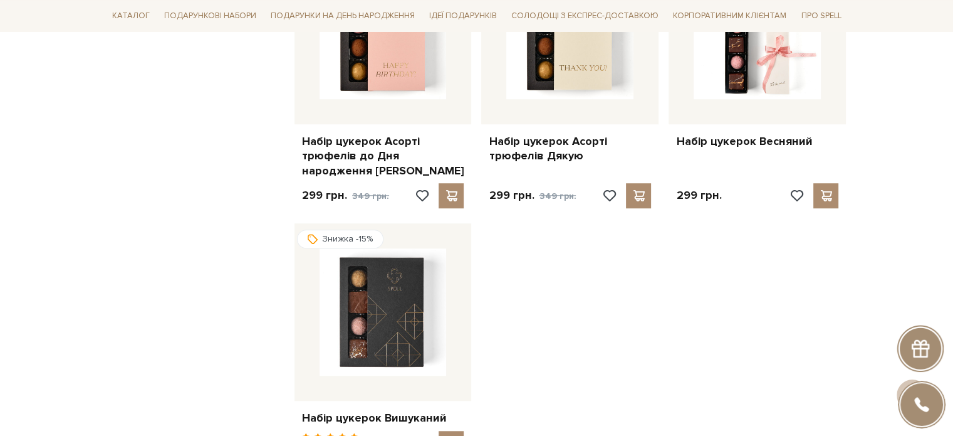
scroll to position [5819, 0]
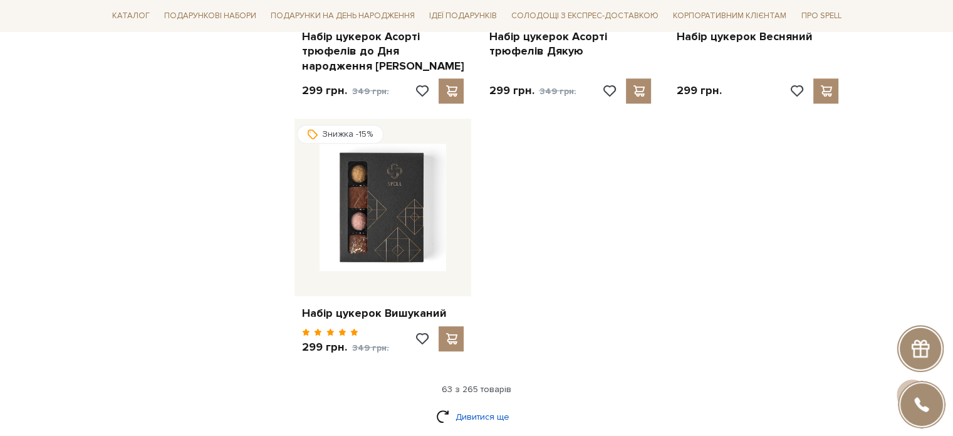
click at [476, 406] on link "Дивитися ще" at bounding box center [476, 417] width 81 height 22
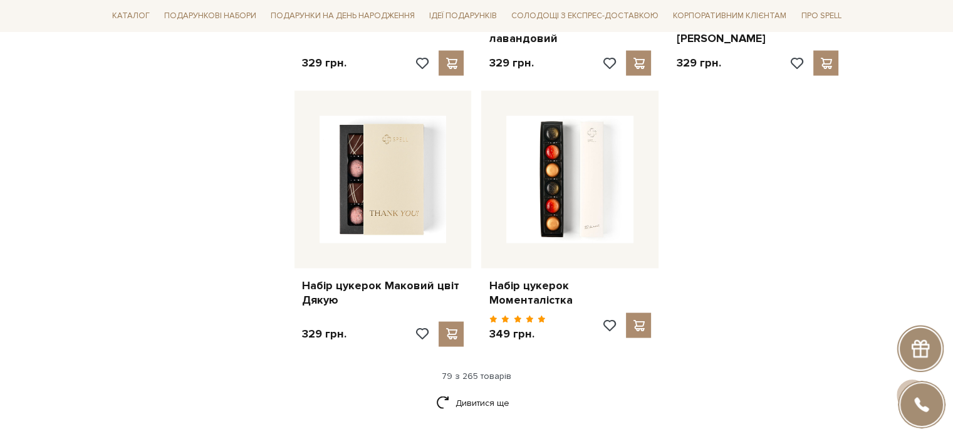
scroll to position [7198, 0]
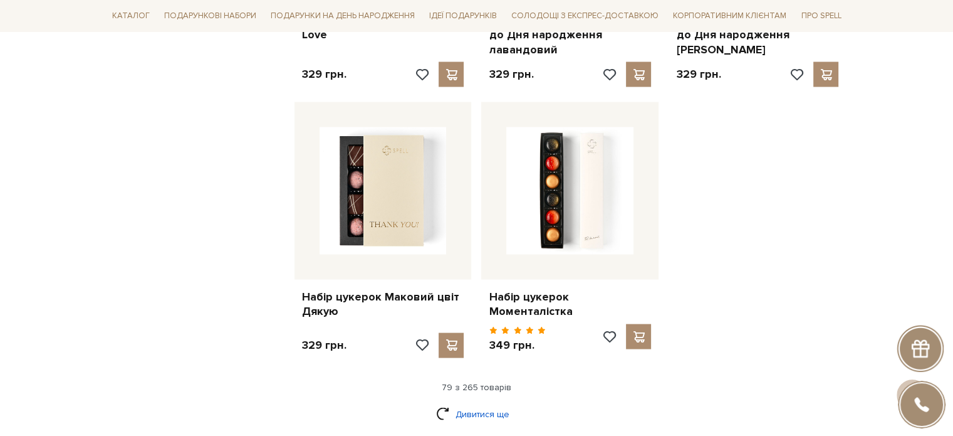
click at [493, 403] on link "Дивитися ще" at bounding box center [476, 414] width 81 height 22
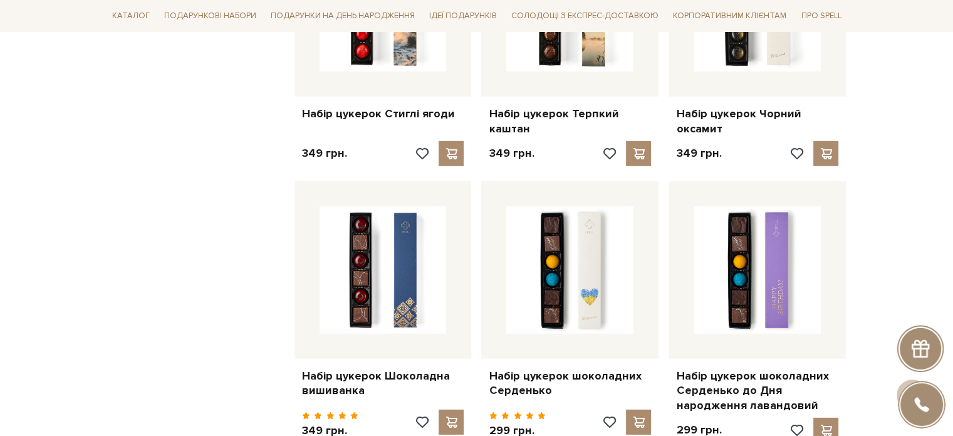
scroll to position [8389, 0]
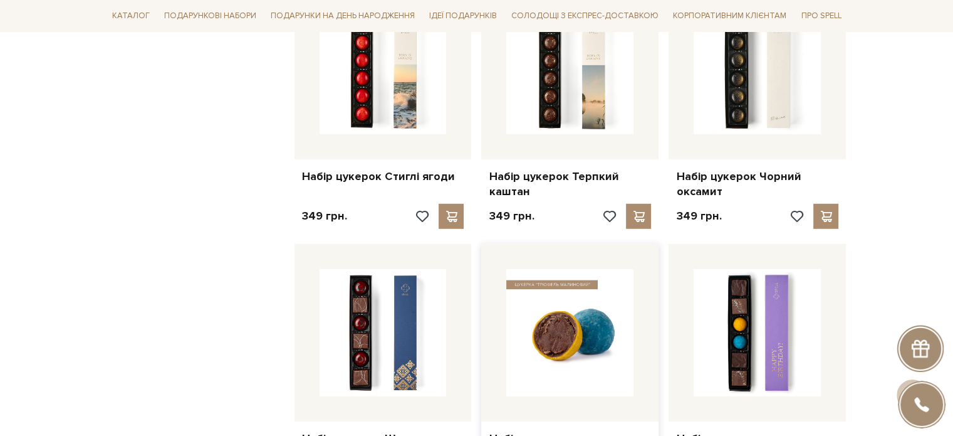
click at [577, 269] on img at bounding box center [569, 332] width 127 height 127
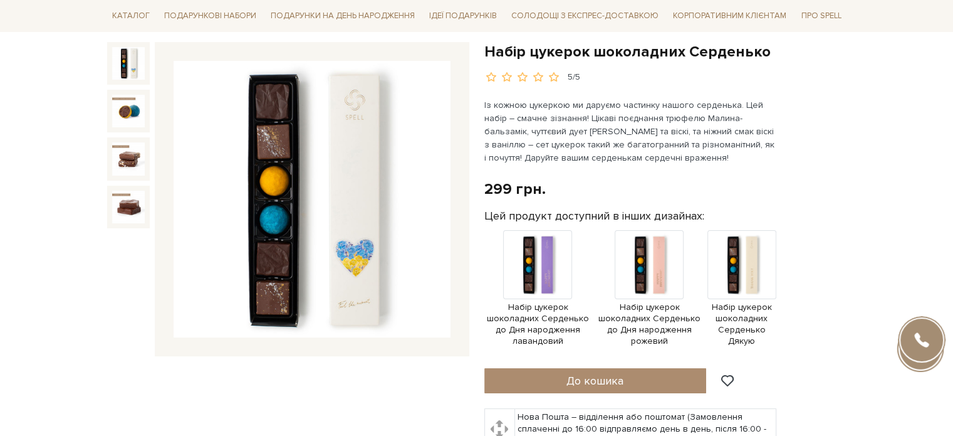
scroll to position [125, 0]
